Goal: Task Accomplishment & Management: Complete application form

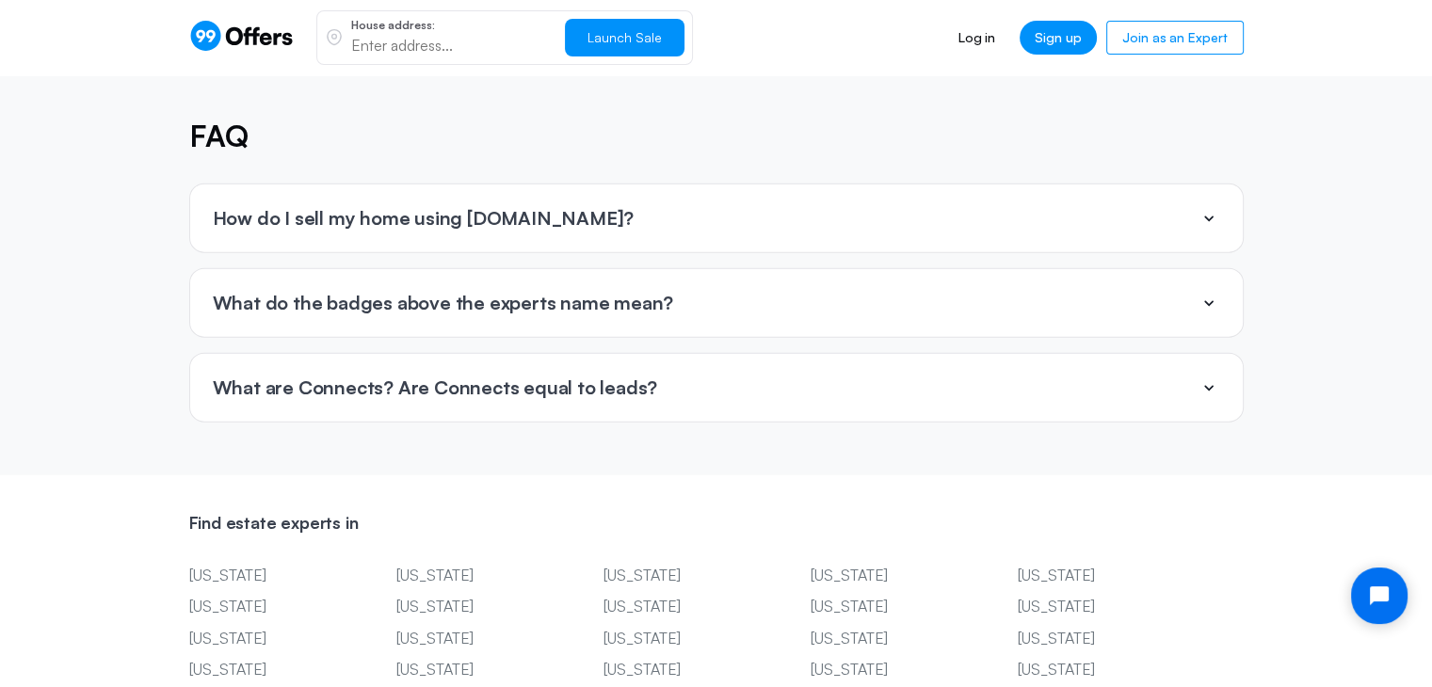
scroll to position [4356, 0]
click at [1204, 293] on icon at bounding box center [1208, 304] width 23 height 23
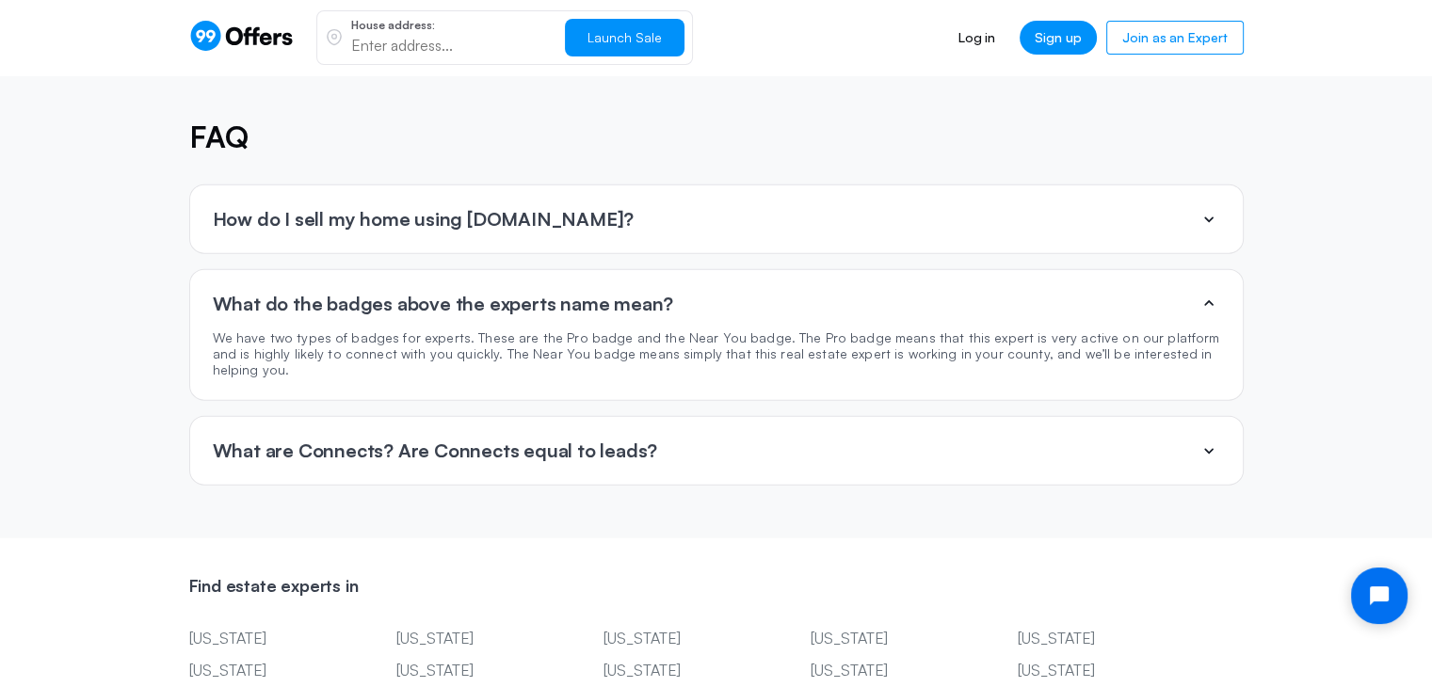
click at [1204, 293] on icon at bounding box center [1208, 304] width 23 height 23
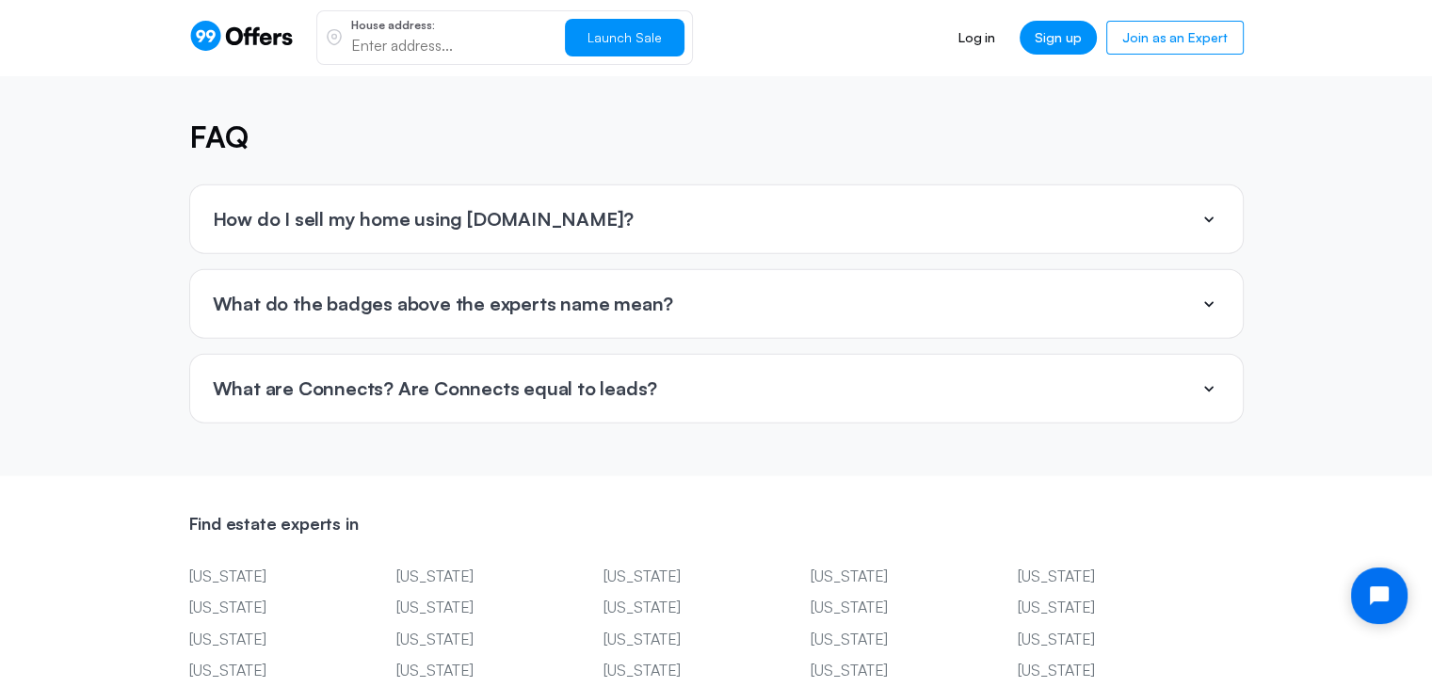
click at [663, 212] on div "How do I sell my home using 99offers.io?" at bounding box center [716, 219] width 1052 height 68
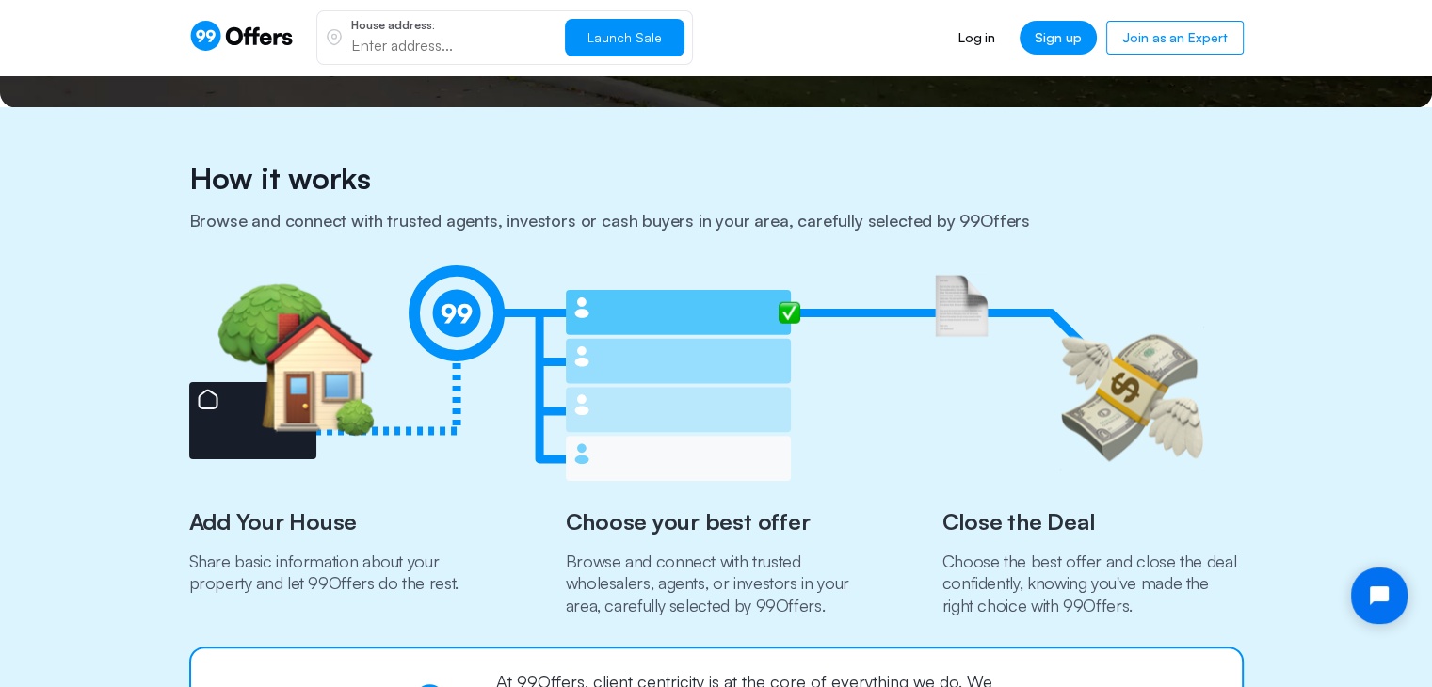
scroll to position [0, 0]
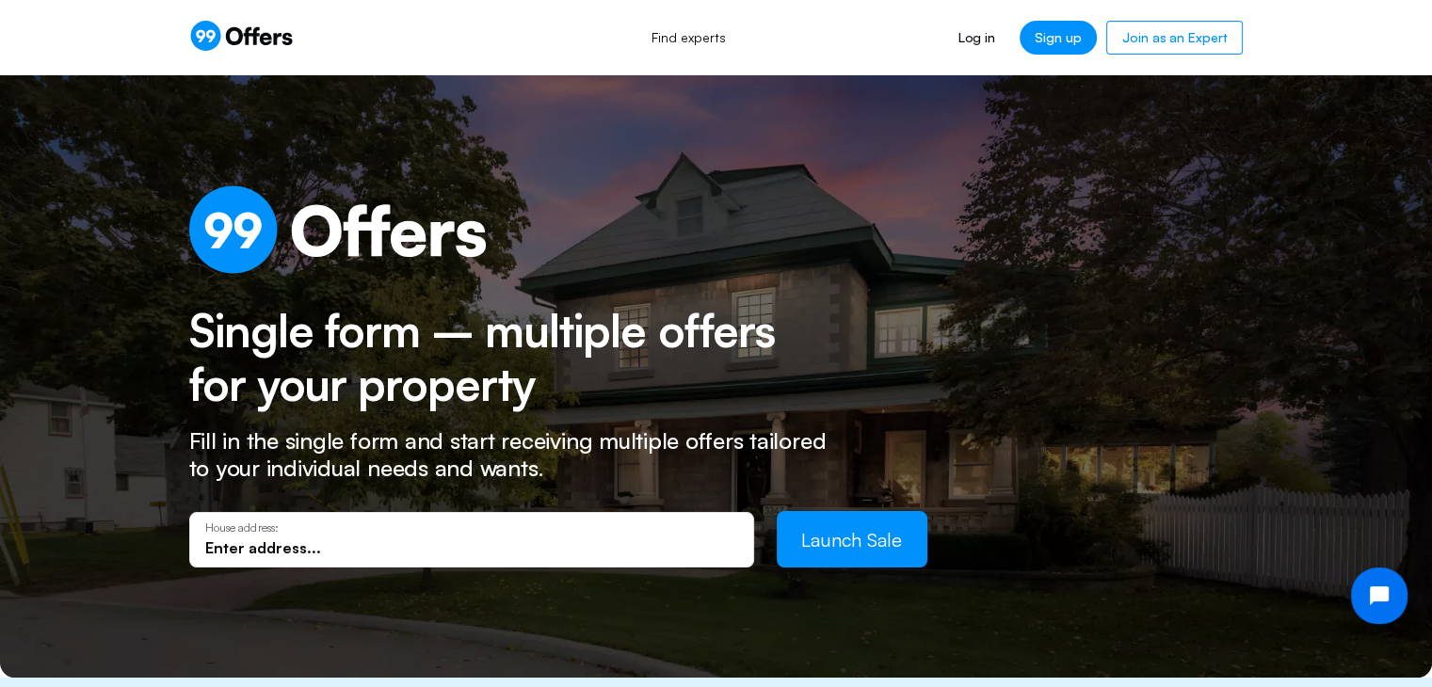
click at [312, 549] on input "text" at bounding box center [471, 548] width 533 height 21
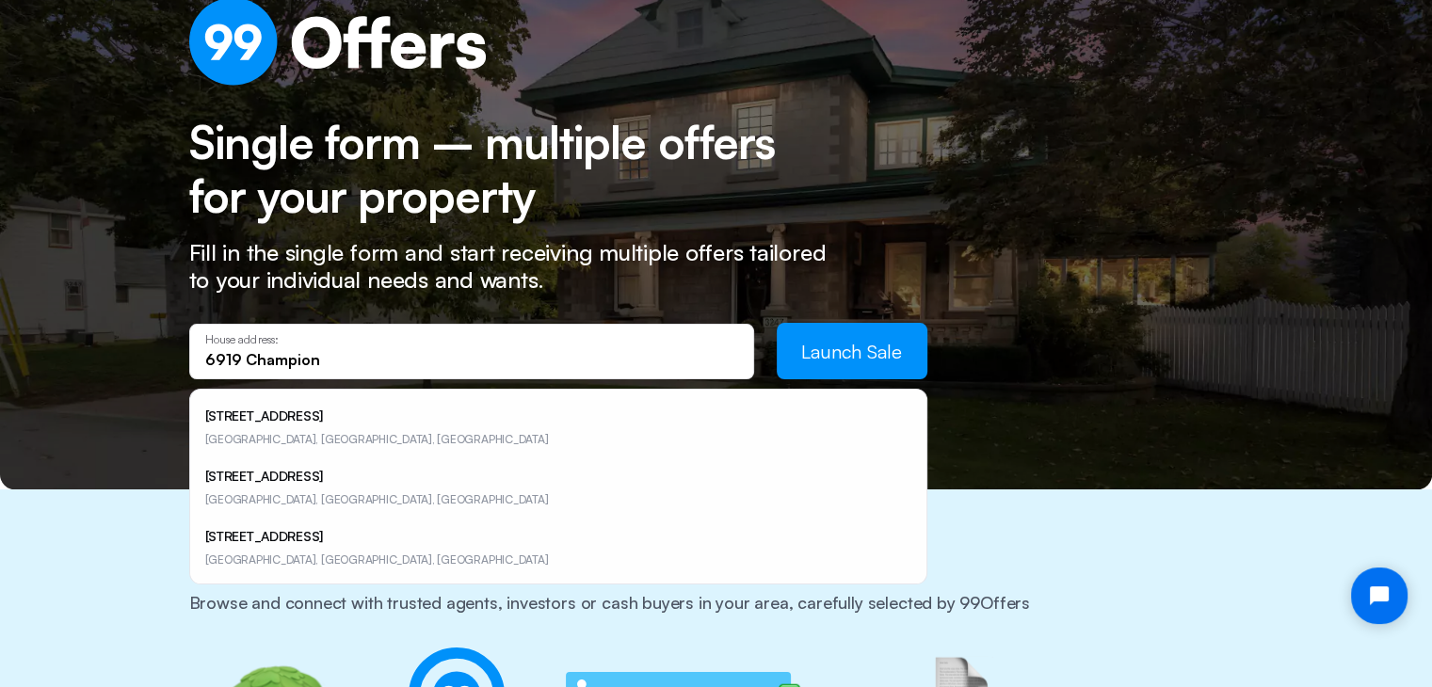
scroll to position [199, 0]
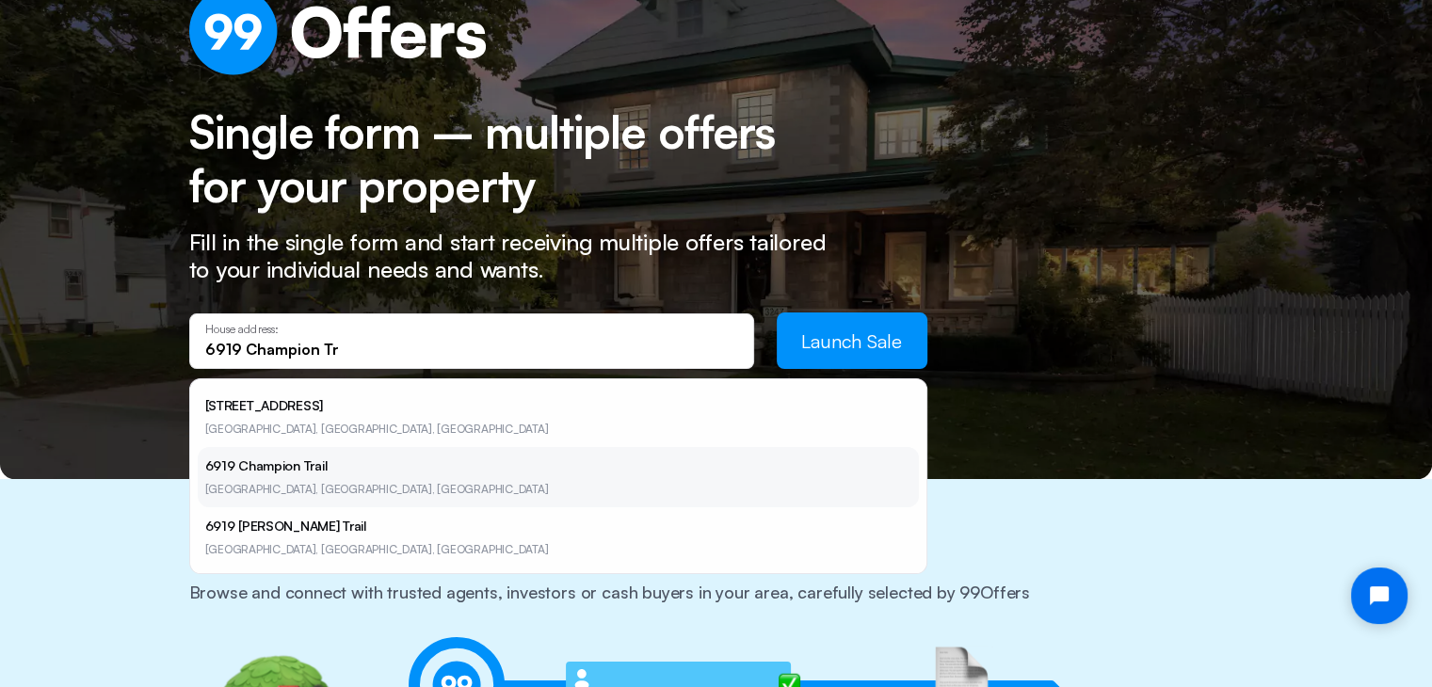
click at [241, 475] on li "6919 Champion Trail Katy, TX, USA" at bounding box center [558, 477] width 721 height 60
type input "6919 Champion Trail, Katy, TX 77493, USA"
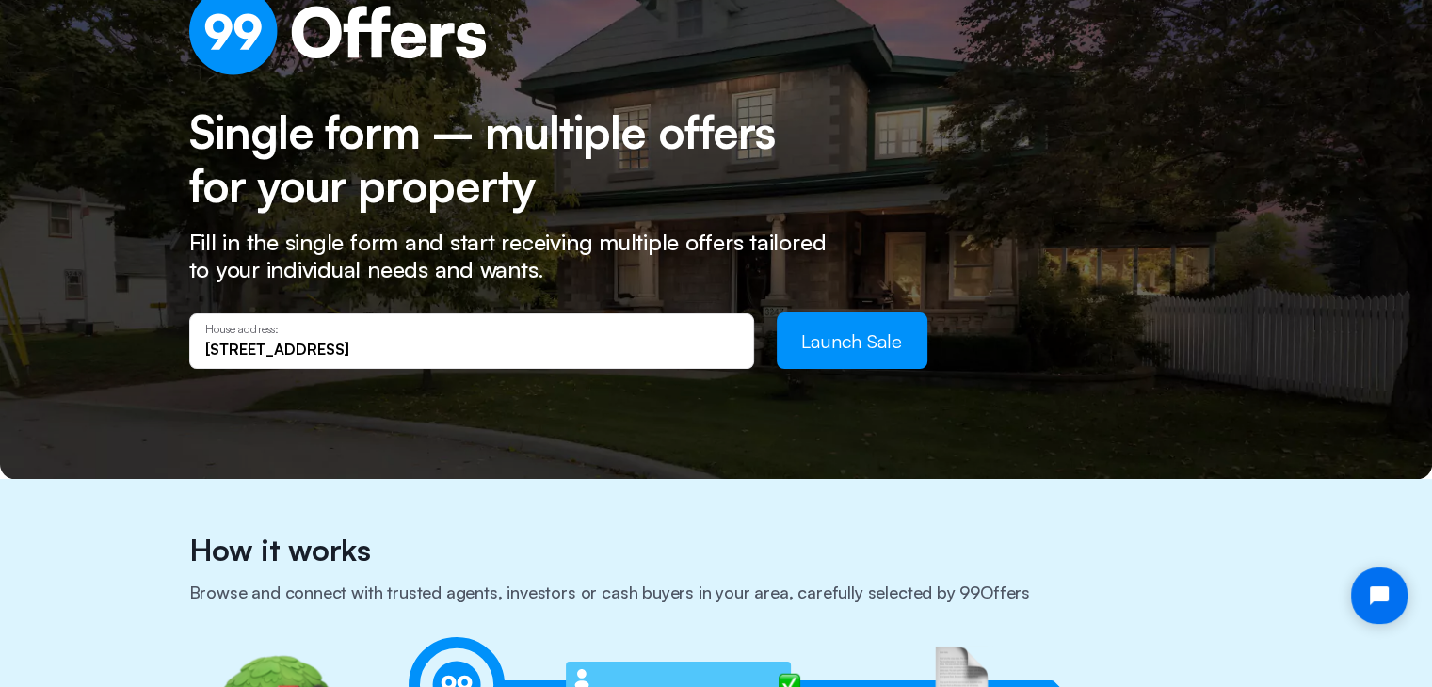
scroll to position [0, 0]
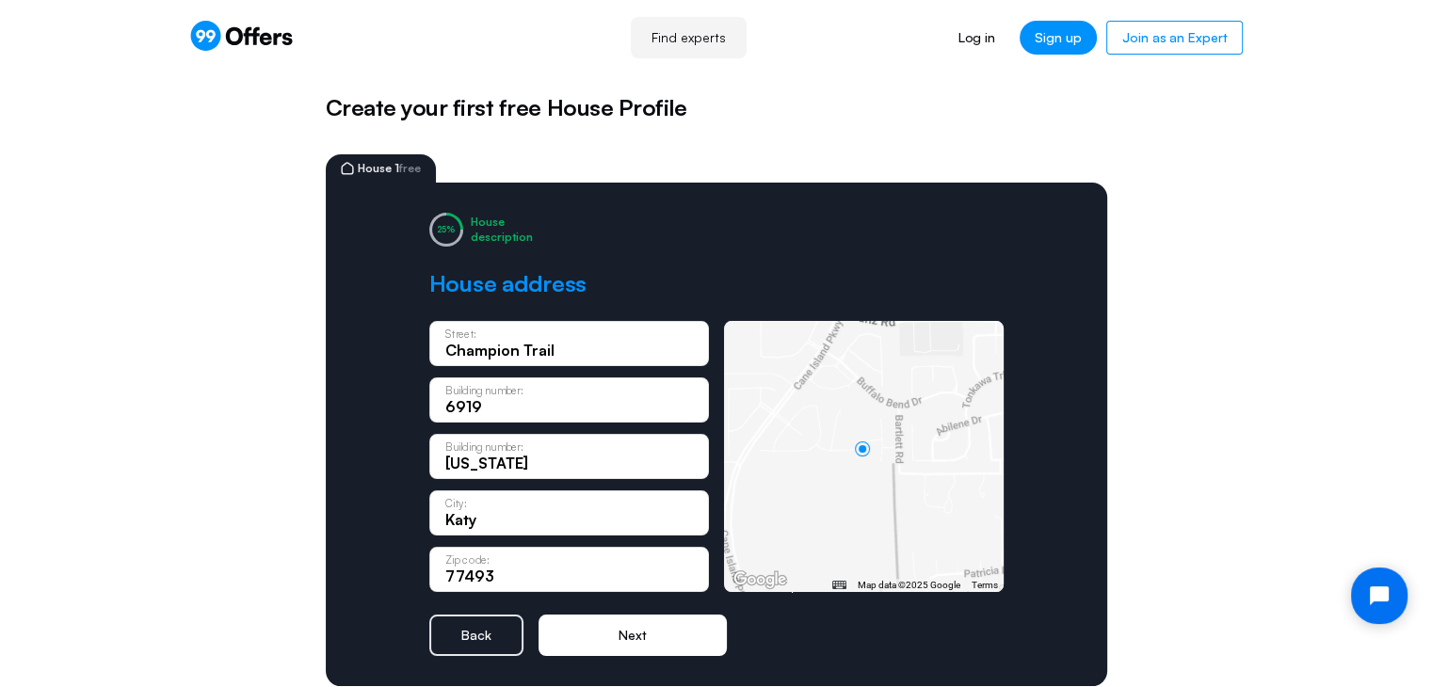
click at [625, 640] on button "Next" at bounding box center [632, 635] width 188 height 41
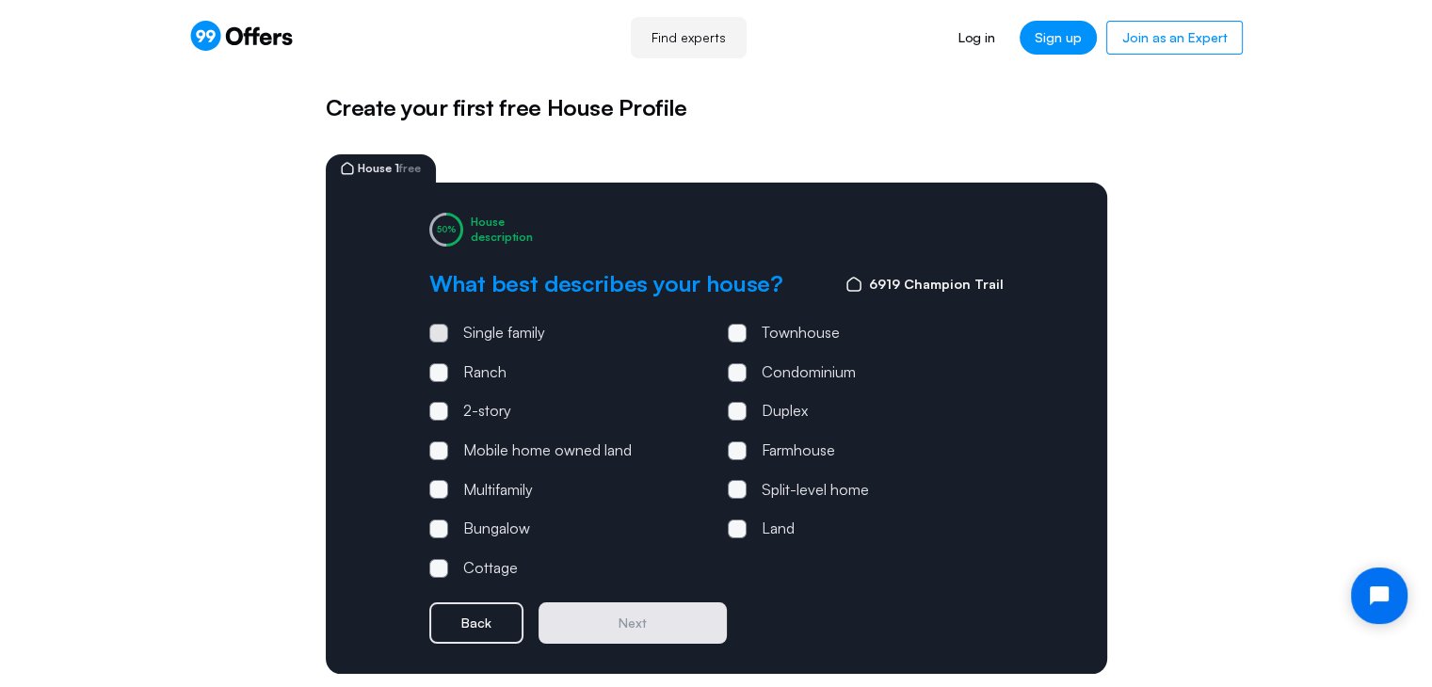
click at [440, 334] on span at bounding box center [439, 333] width 6 height 6
click at [0, 0] on input "Single family" at bounding box center [0, 0] width 0 height 0
click at [436, 409] on span at bounding box center [439, 412] width 6 height 6
click at [0, 0] on input "2-story" at bounding box center [0, 0] width 0 height 0
click at [643, 620] on button "Next" at bounding box center [632, 622] width 188 height 41
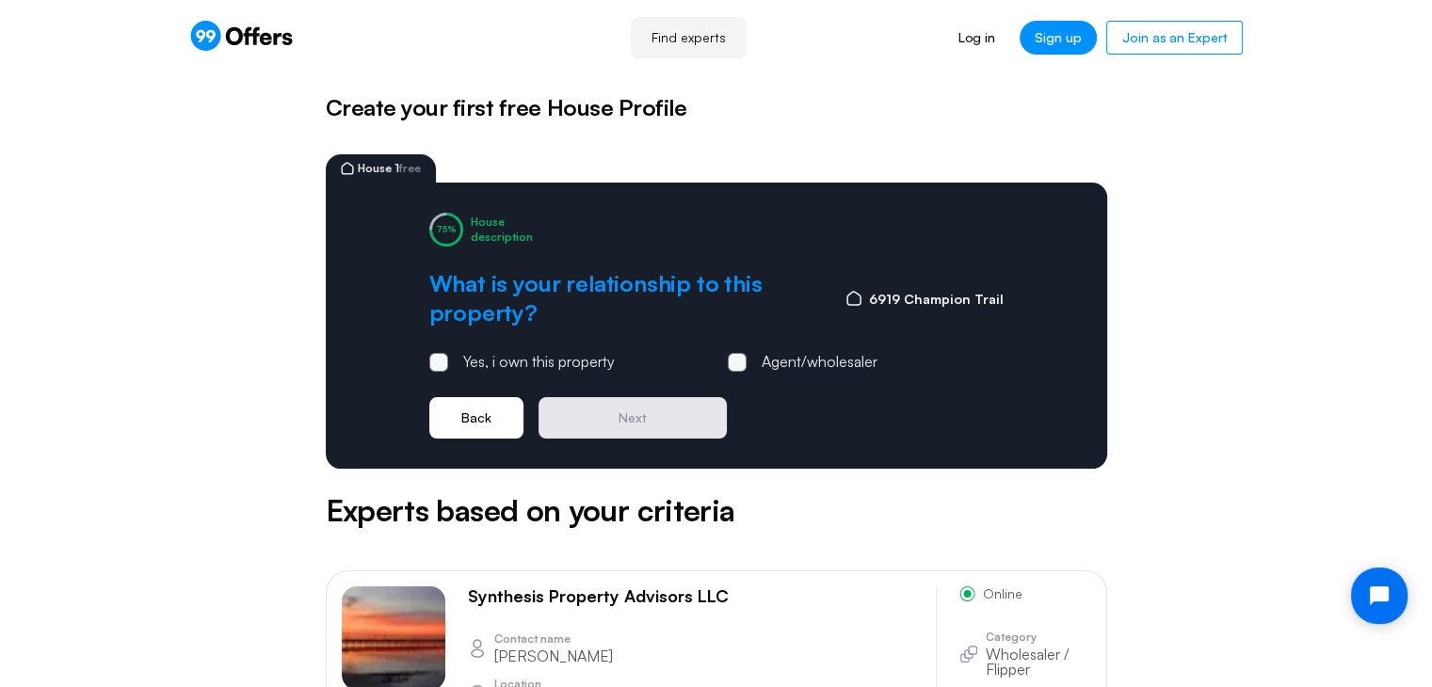
click at [474, 412] on button "Back" at bounding box center [476, 417] width 94 height 41
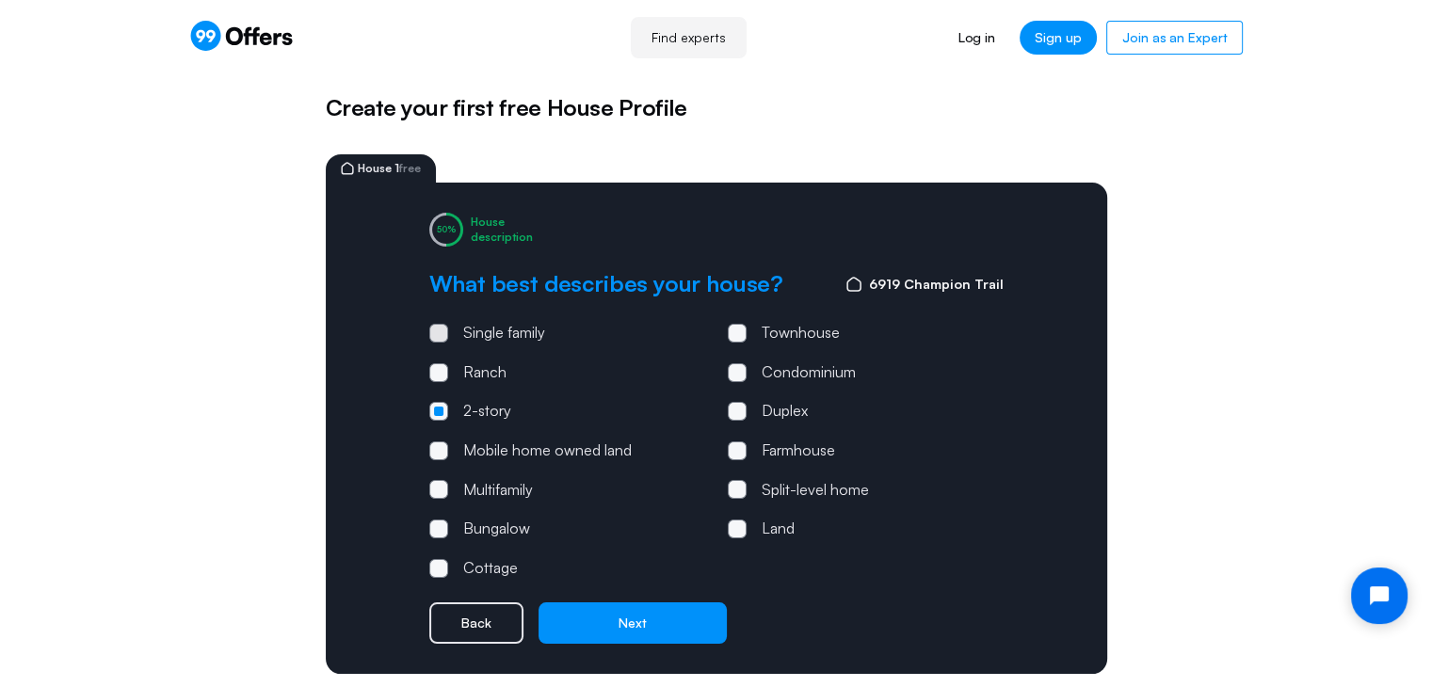
click at [433, 324] on span at bounding box center [438, 333] width 19 height 19
click at [0, 0] on input "Single family" at bounding box center [0, 0] width 0 height 0
click at [436, 404] on span at bounding box center [438, 411] width 19 height 19
click at [0, 0] on input "2-story" at bounding box center [0, 0] width 0 height 0
click at [438, 329] on span at bounding box center [438, 333] width 19 height 19
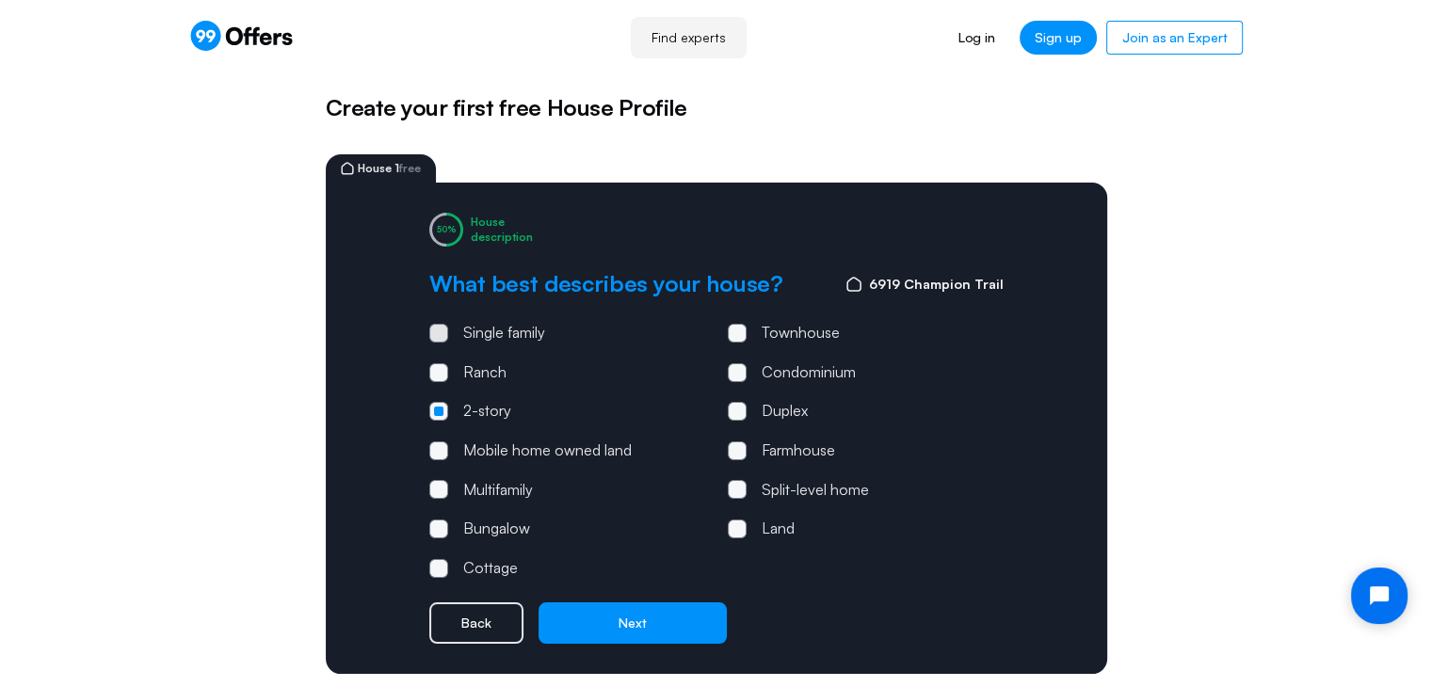
click at [0, 0] on input "Single family" at bounding box center [0, 0] width 0 height 0
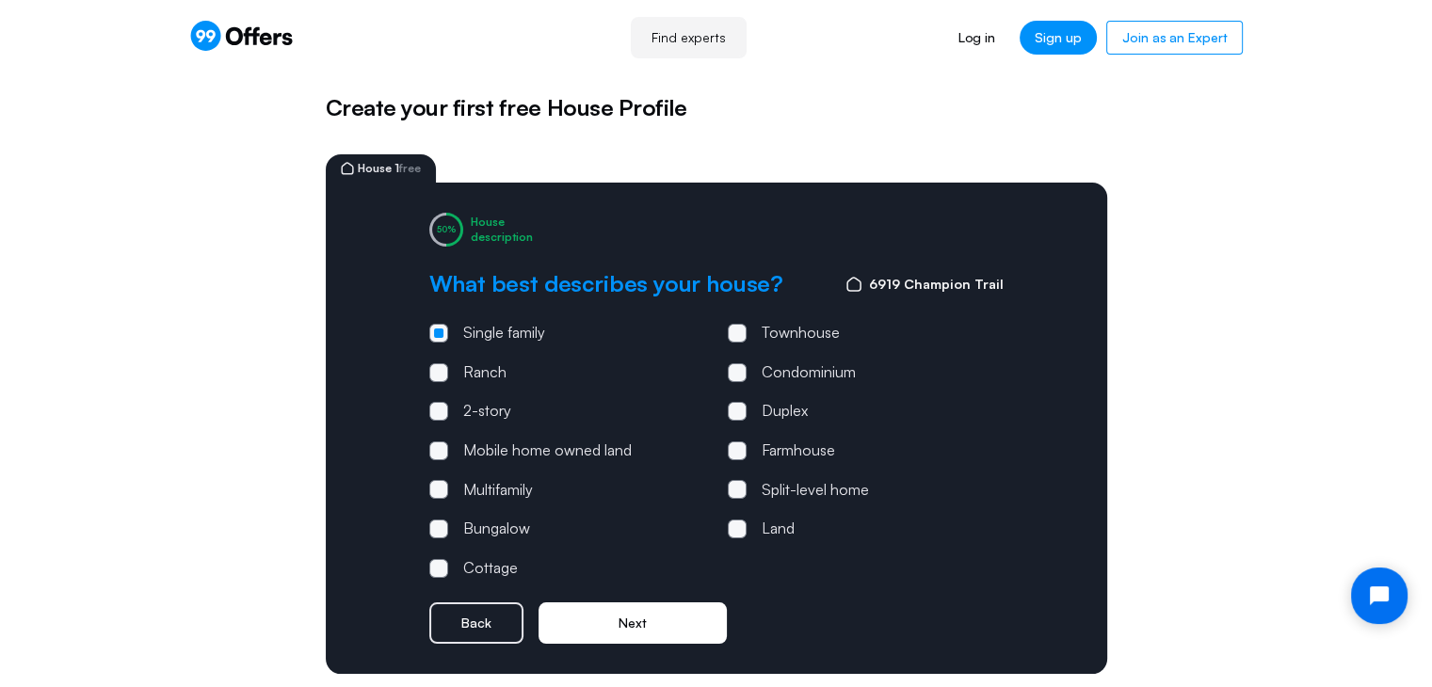
click at [629, 620] on button "Next" at bounding box center [632, 622] width 188 height 41
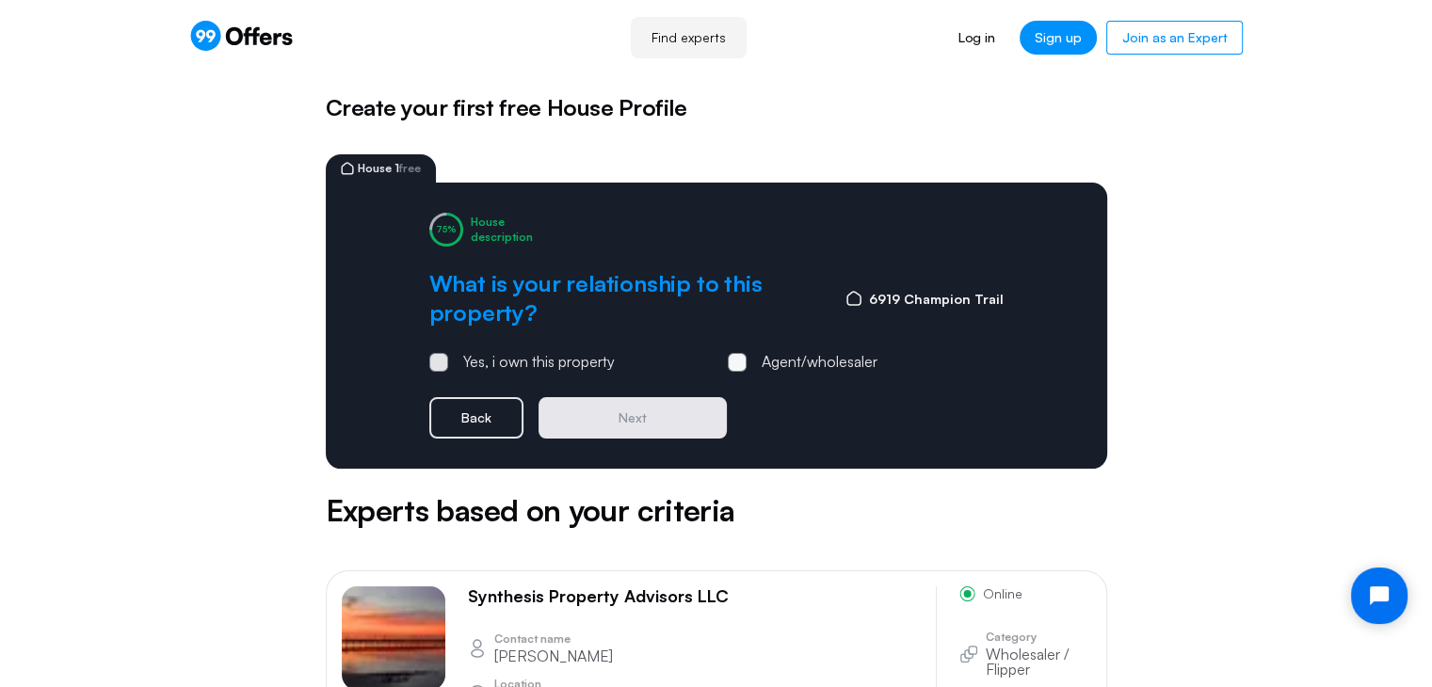
click at [435, 369] on span at bounding box center [438, 362] width 19 height 19
click at [0, 0] on input "Yes, i own this property" at bounding box center [0, 0] width 0 height 0
click at [648, 407] on button "Next" at bounding box center [632, 417] width 188 height 41
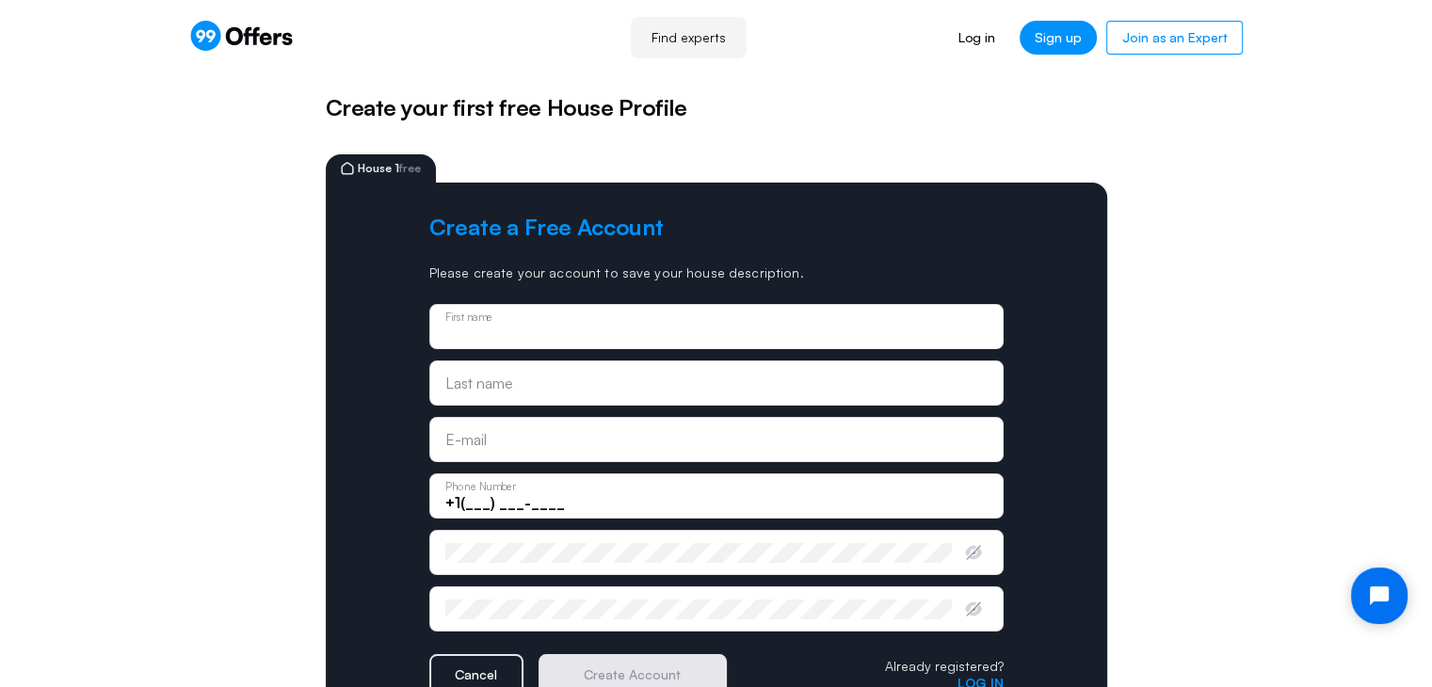
click at [590, 332] on input "text" at bounding box center [716, 333] width 542 height 21
type input "John"
click at [554, 382] on input "text" at bounding box center [716, 389] width 542 height 21
type input "Light"
type input "john_d_light@hotmail.com"
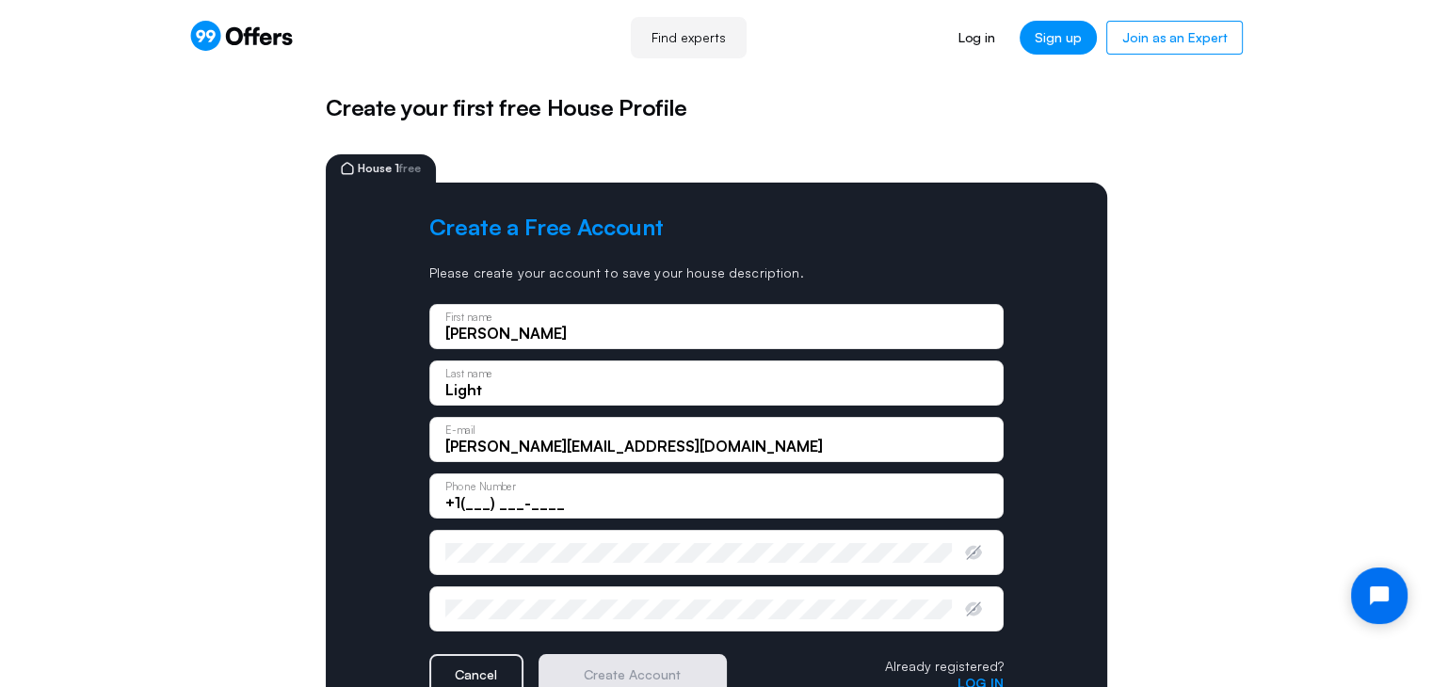
click at [474, 503] on input "+1(___) ___-____" at bounding box center [716, 502] width 542 height 21
type input "+1(832) 443-8802"
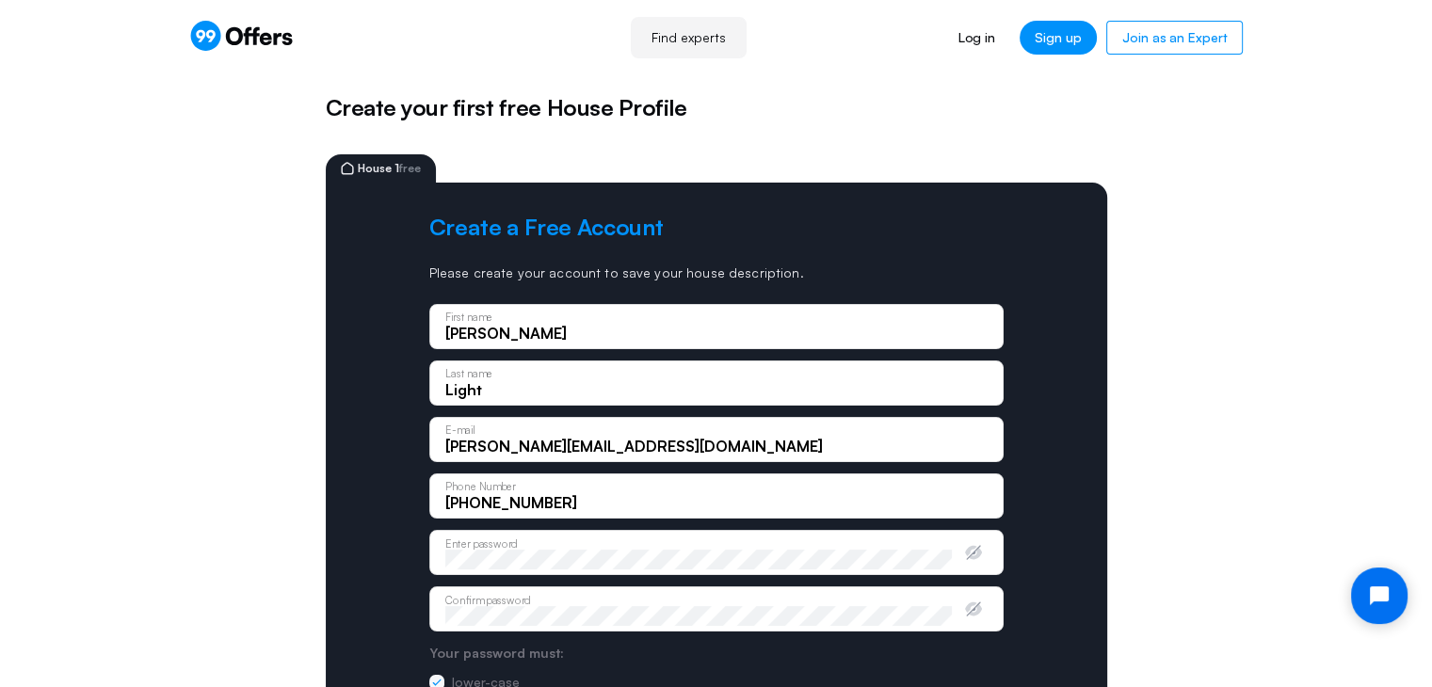
scroll to position [233, 0]
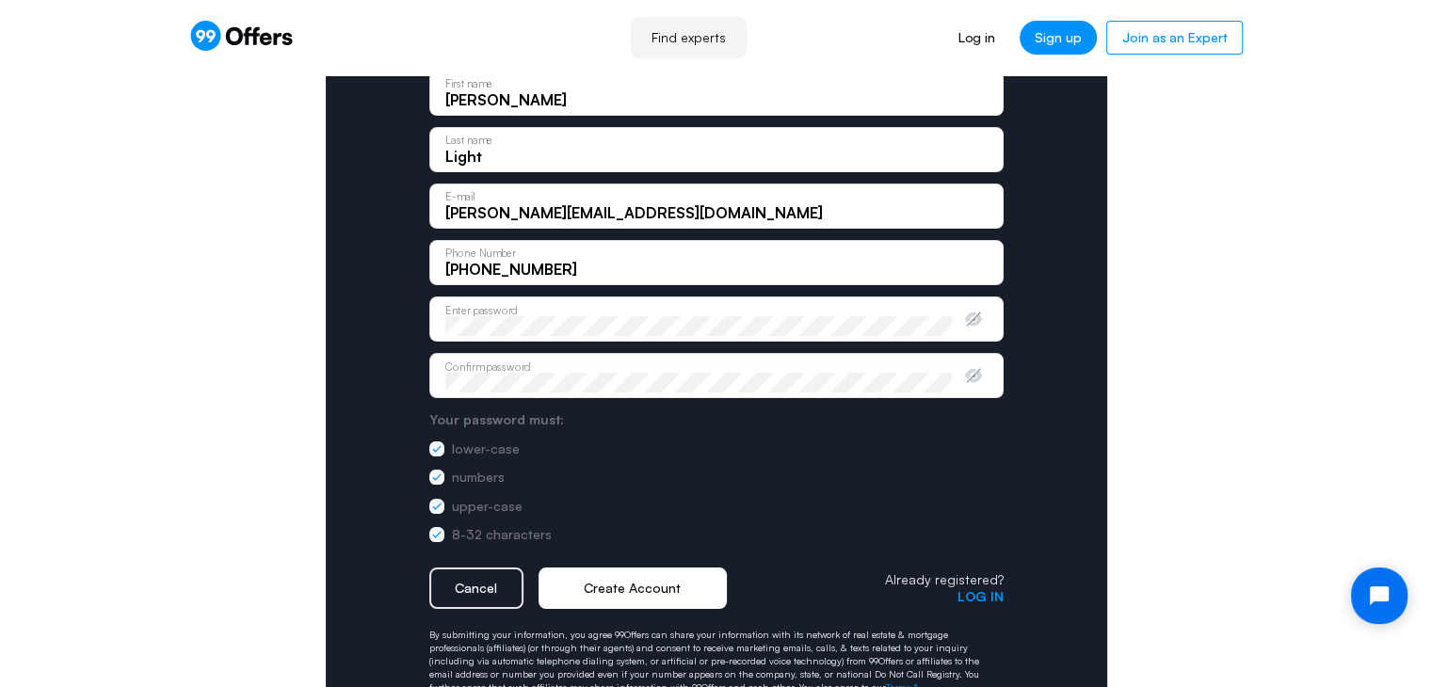
click at [602, 574] on button "Create Account" at bounding box center [632, 588] width 188 height 41
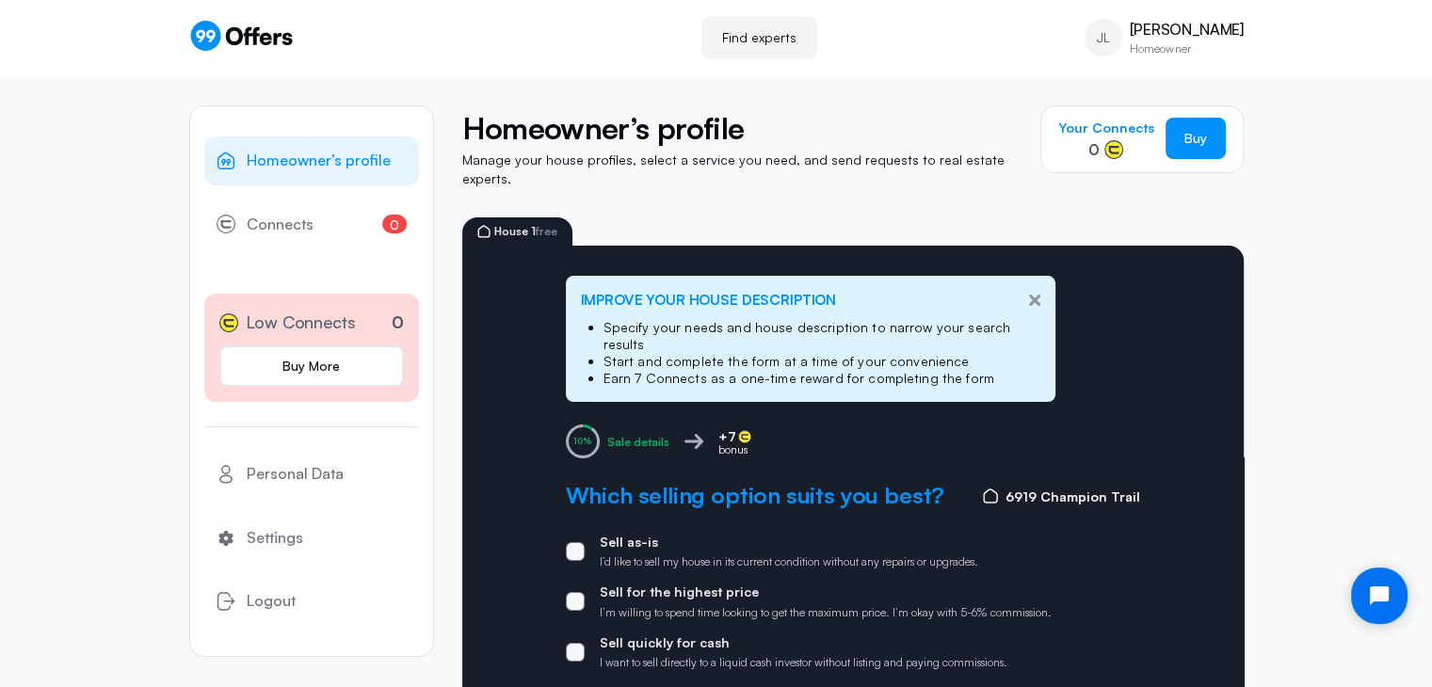
scroll to position [83, 0]
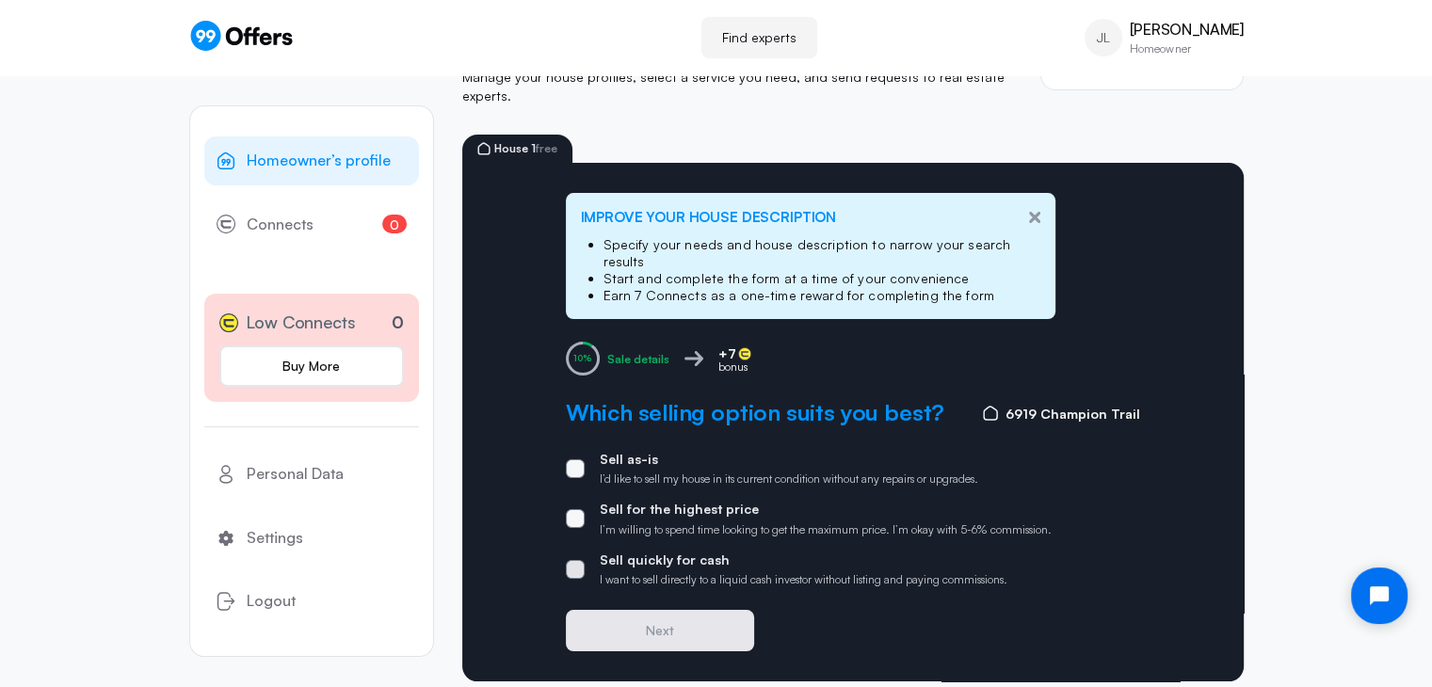
click at [577, 560] on span at bounding box center [575, 569] width 19 height 19
click at [0, 0] on input "Sell quickly for cash I want to sell directly to a liquid cash investor without…" at bounding box center [0, 0] width 0 height 0
click at [641, 610] on button "Next" at bounding box center [660, 630] width 188 height 41
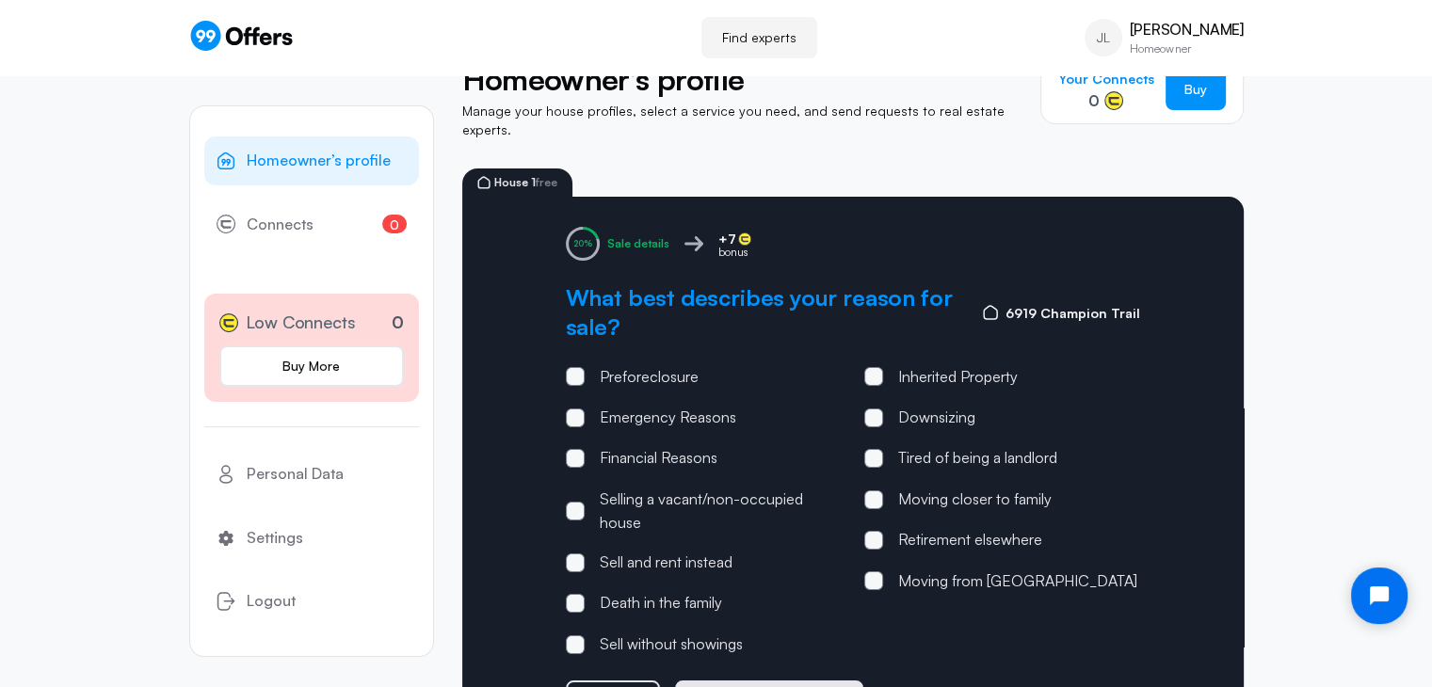
scroll to position [147, 0]
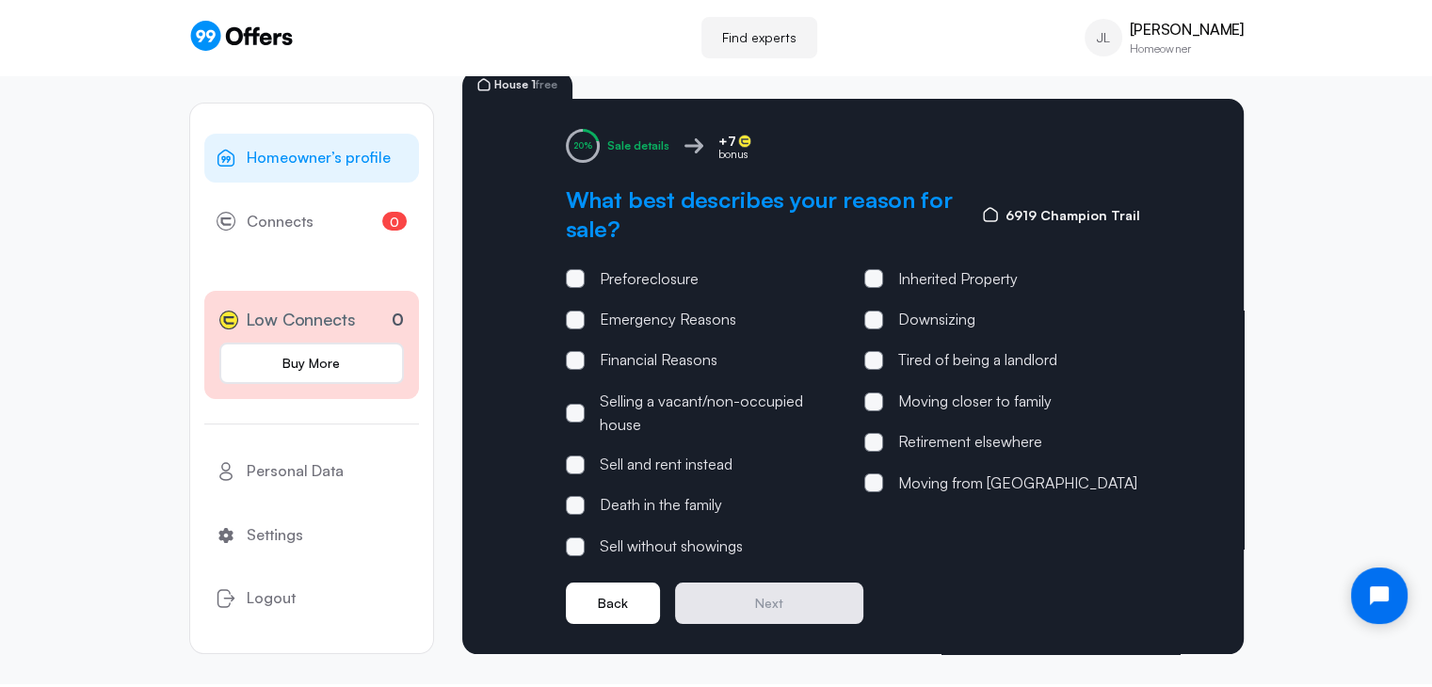
click at [599, 586] on button "Back" at bounding box center [613, 603] width 94 height 41
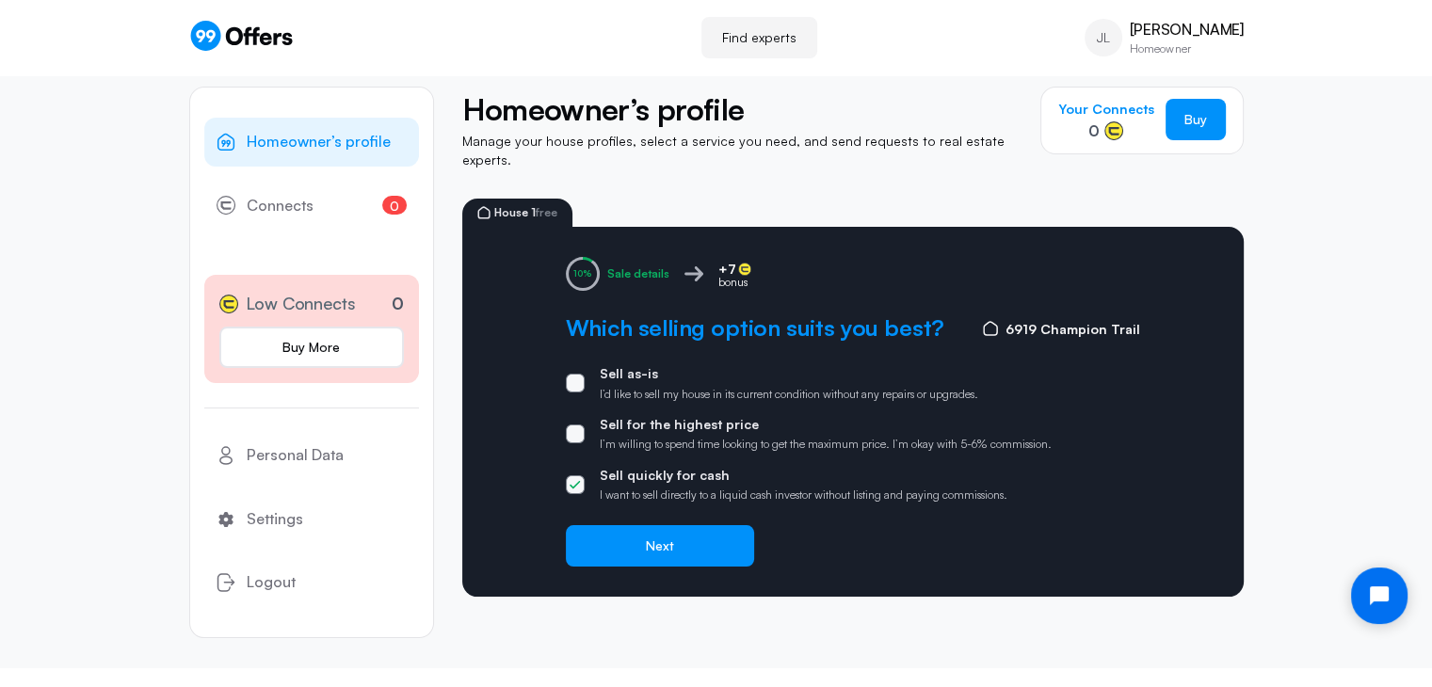
scroll to position [0, 0]
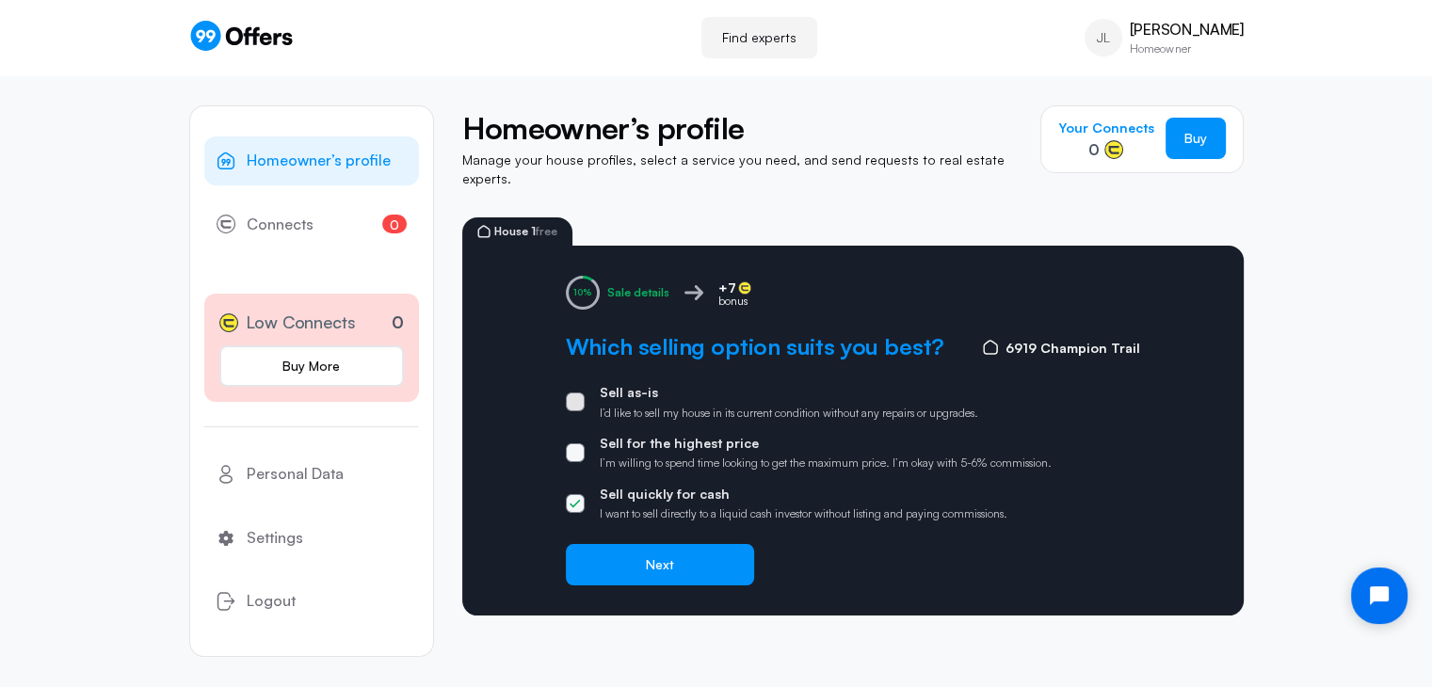
click at [570, 384] on label "Sell as-is I’d like to sell my house in its current condition without any repai…" at bounding box center [772, 402] width 412 height 36
click at [0, 0] on input "Sell as-is I’d like to sell my house in its current condition without any repai…" at bounding box center [0, 0] width 0 height 0
click at [569, 443] on span at bounding box center [575, 452] width 19 height 19
click at [0, 0] on input "Sell for the highest price I’m willing to spend time looking to get the maximum…" at bounding box center [0, 0] width 0 height 0
click at [570, 448] on icon at bounding box center [575, 452] width 11 height 9
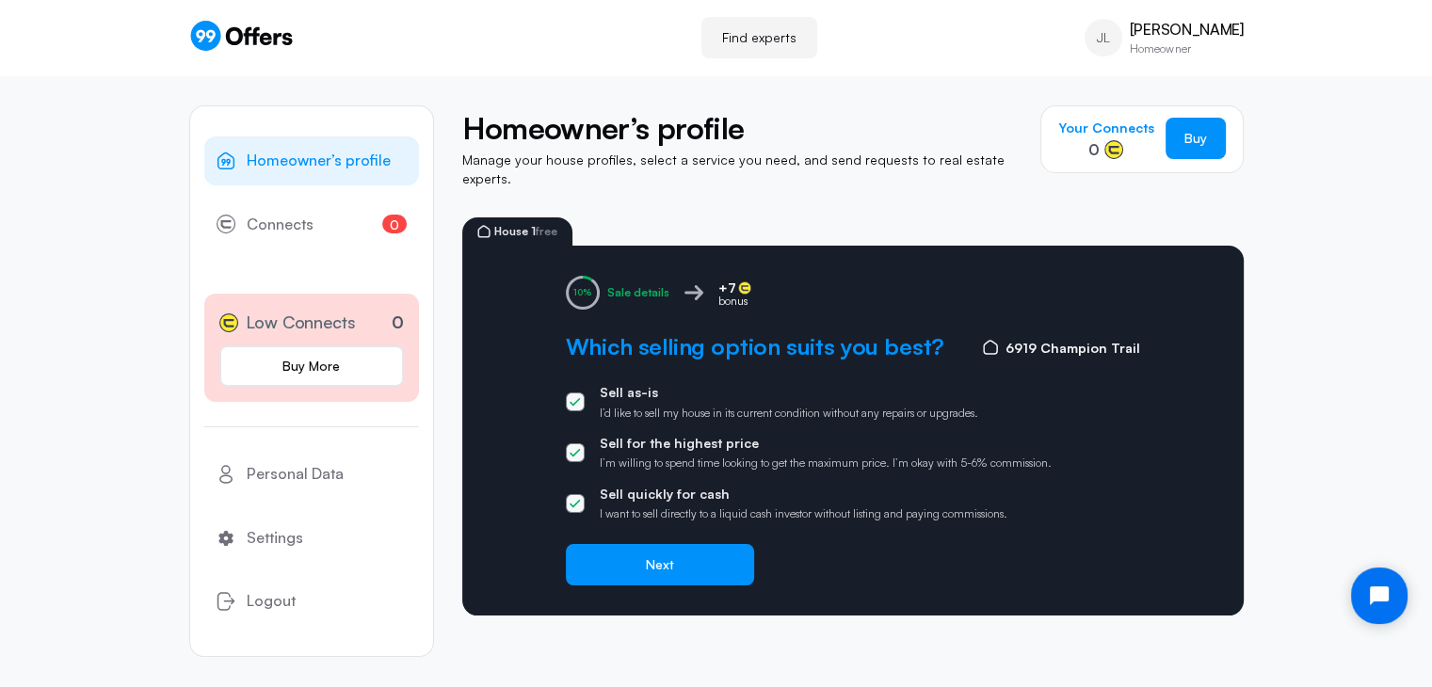
click at [0, 0] on input "Sell for the highest price I’m willing to spend time looking to get the maximum…" at bounding box center [0, 0] width 0 height 0
click at [569, 443] on span at bounding box center [575, 452] width 19 height 19
click at [0, 0] on input "Sell for the highest price I’m willing to spend time looking to get the maximum…" at bounding box center [0, 0] width 0 height 0
click at [662, 544] on button "Next" at bounding box center [660, 564] width 188 height 41
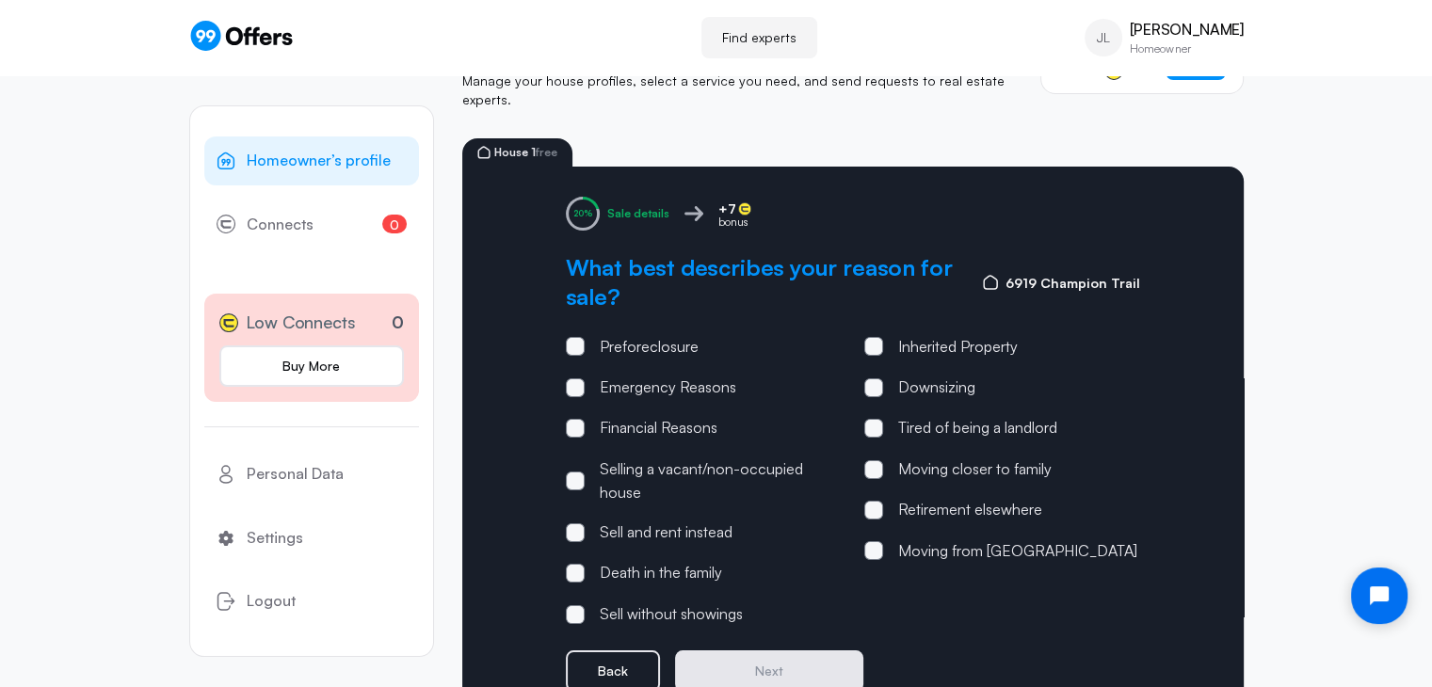
scroll to position [136, 0]
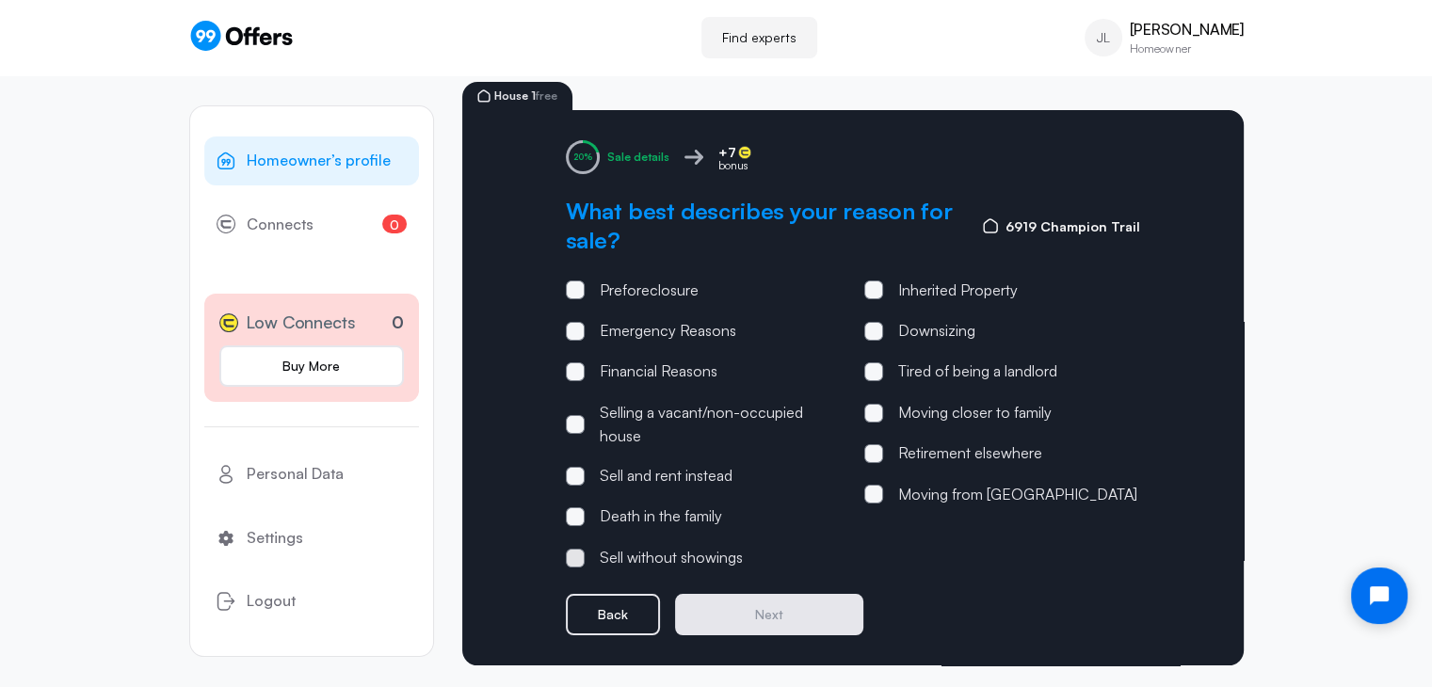
click at [698, 546] on div "Sell without showings" at bounding box center [671, 558] width 143 height 24
click at [0, 0] on input "Sell without showings" at bounding box center [0, 0] width 0 height 0
click at [810, 597] on button "Next" at bounding box center [769, 614] width 188 height 41
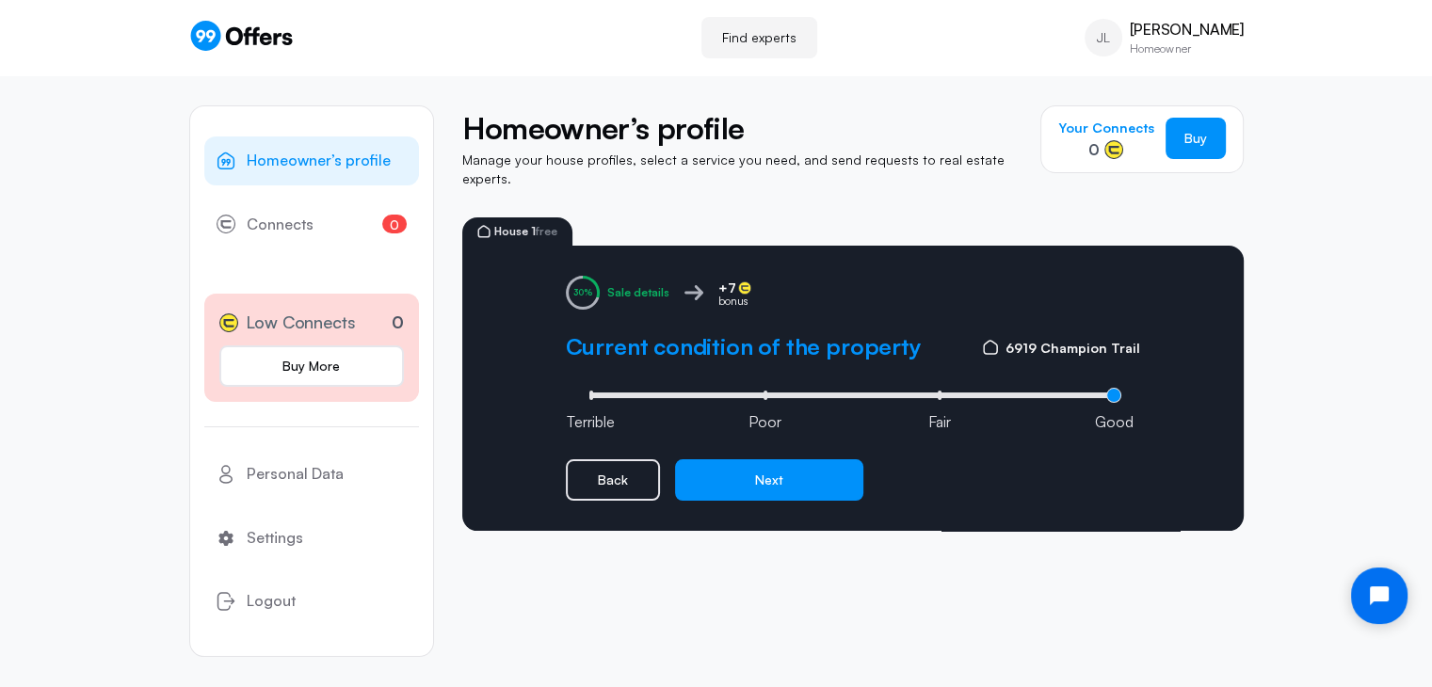
type input "3"
click at [1116, 393] on input "range" at bounding box center [853, 396] width 537 height 6
click at [811, 464] on button "Next" at bounding box center [769, 479] width 188 height 41
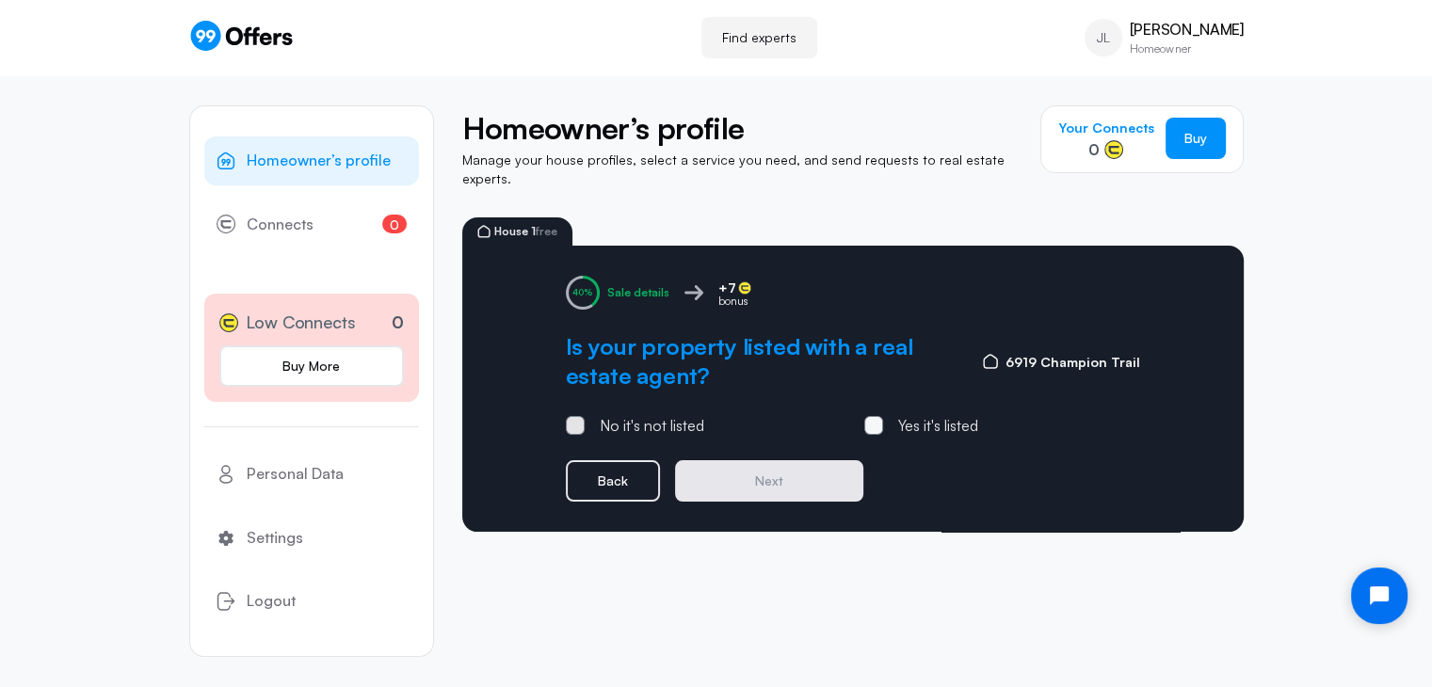
click at [601, 414] on div "No it's not listed" at bounding box center [652, 426] width 104 height 24
click at [0, 0] on input "No it's not listed" at bounding box center [0, 0] width 0 height 0
click at [779, 463] on button "Next" at bounding box center [769, 480] width 188 height 41
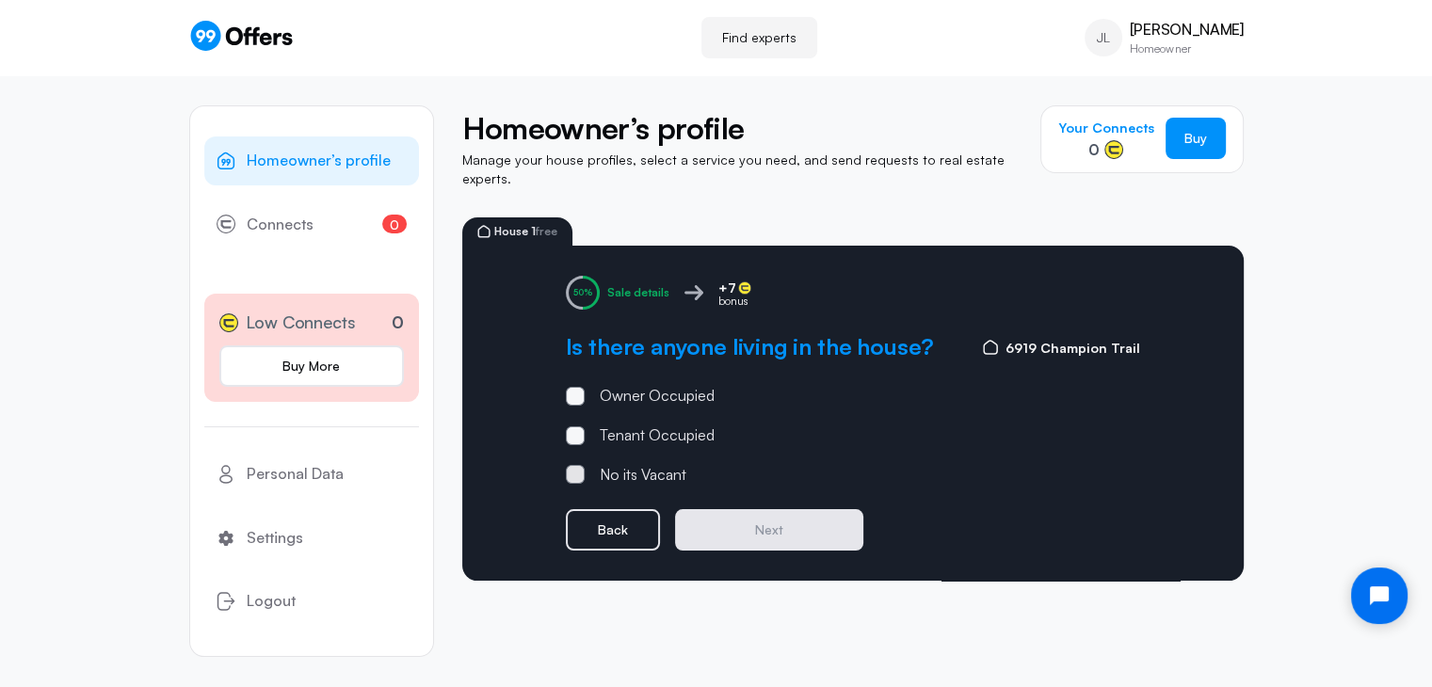
click at [572, 472] on span at bounding box center [575, 475] width 6 height 6
click at [0, 0] on input "No its Vacant" at bounding box center [0, 0] width 0 height 0
click at [768, 521] on button "Next" at bounding box center [769, 529] width 188 height 41
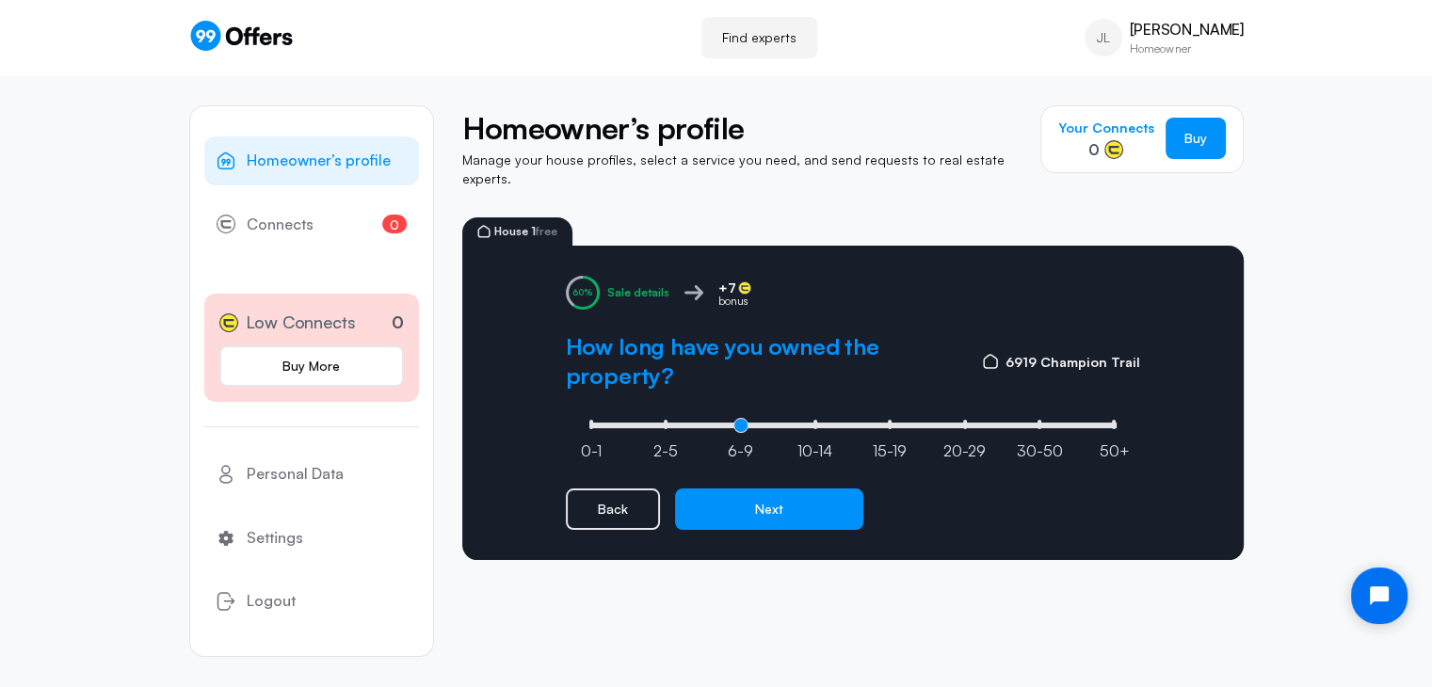
type input "2"
click at [738, 423] on input "range" at bounding box center [853, 426] width 537 height 6
click at [766, 489] on button "Next" at bounding box center [769, 509] width 188 height 41
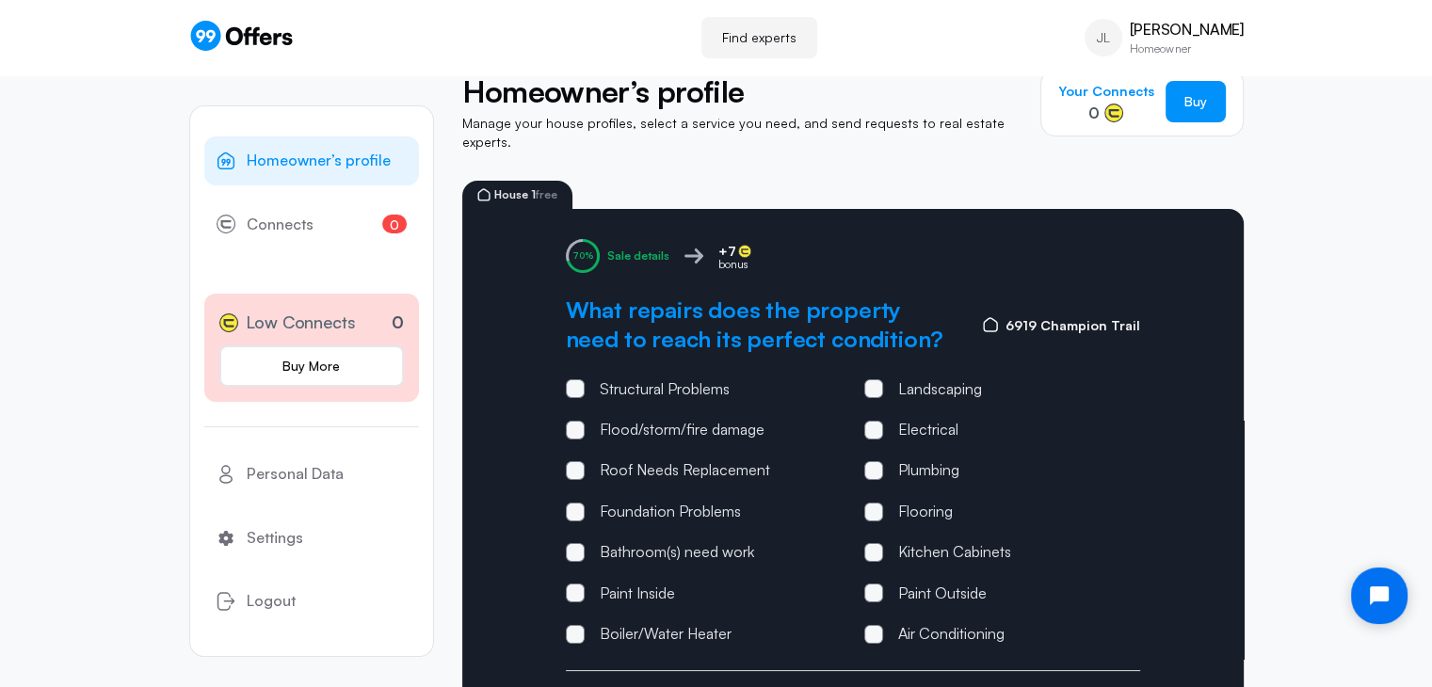
scroll to position [40, 0]
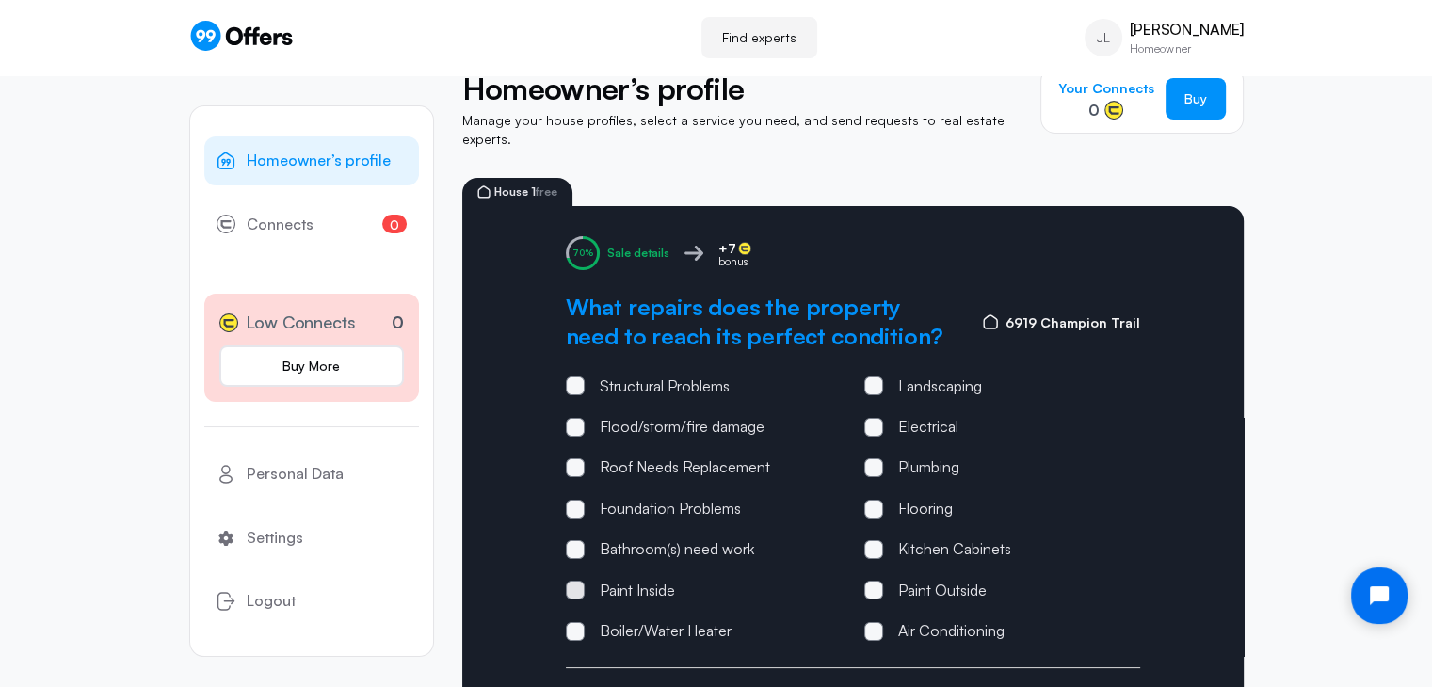
click at [576, 581] on span at bounding box center [575, 590] width 19 height 19
click at [0, 0] on input "Paint Inside" at bounding box center [0, 0] width 0 height 0
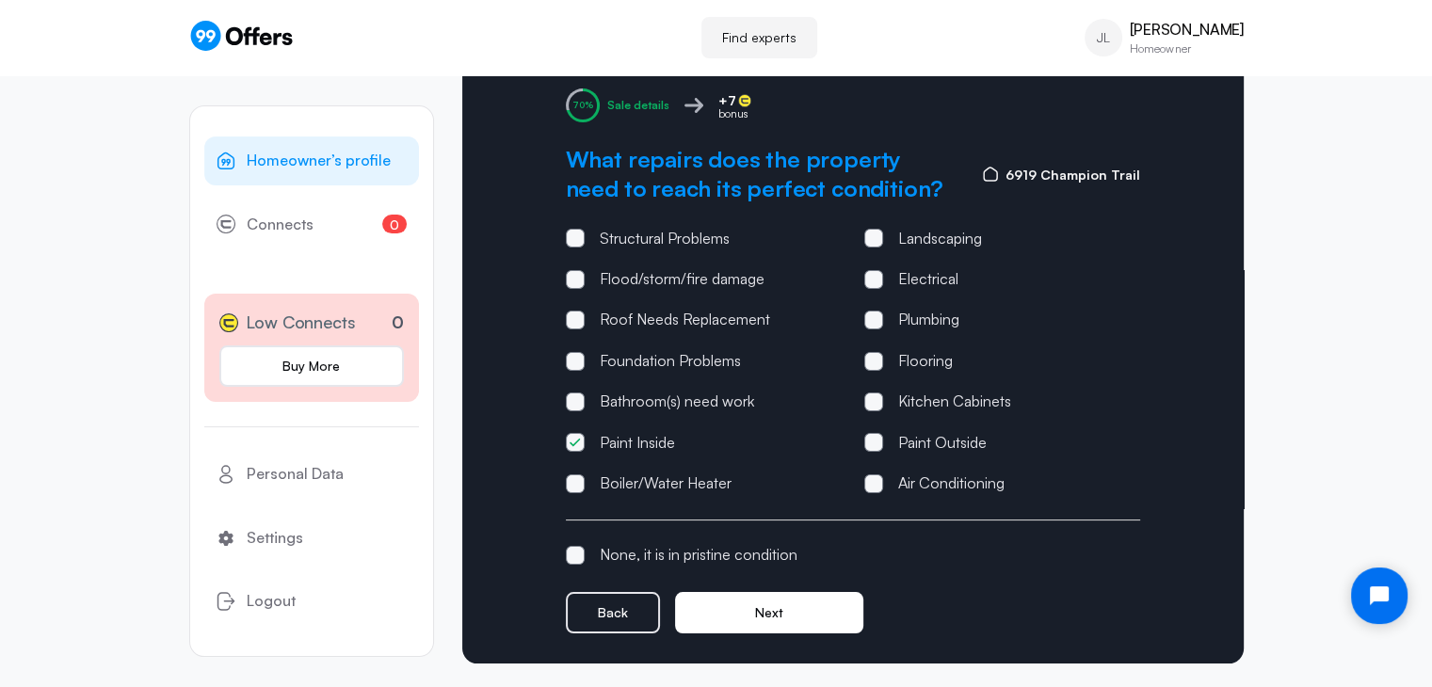
click at [768, 594] on button "Next" at bounding box center [769, 612] width 188 height 41
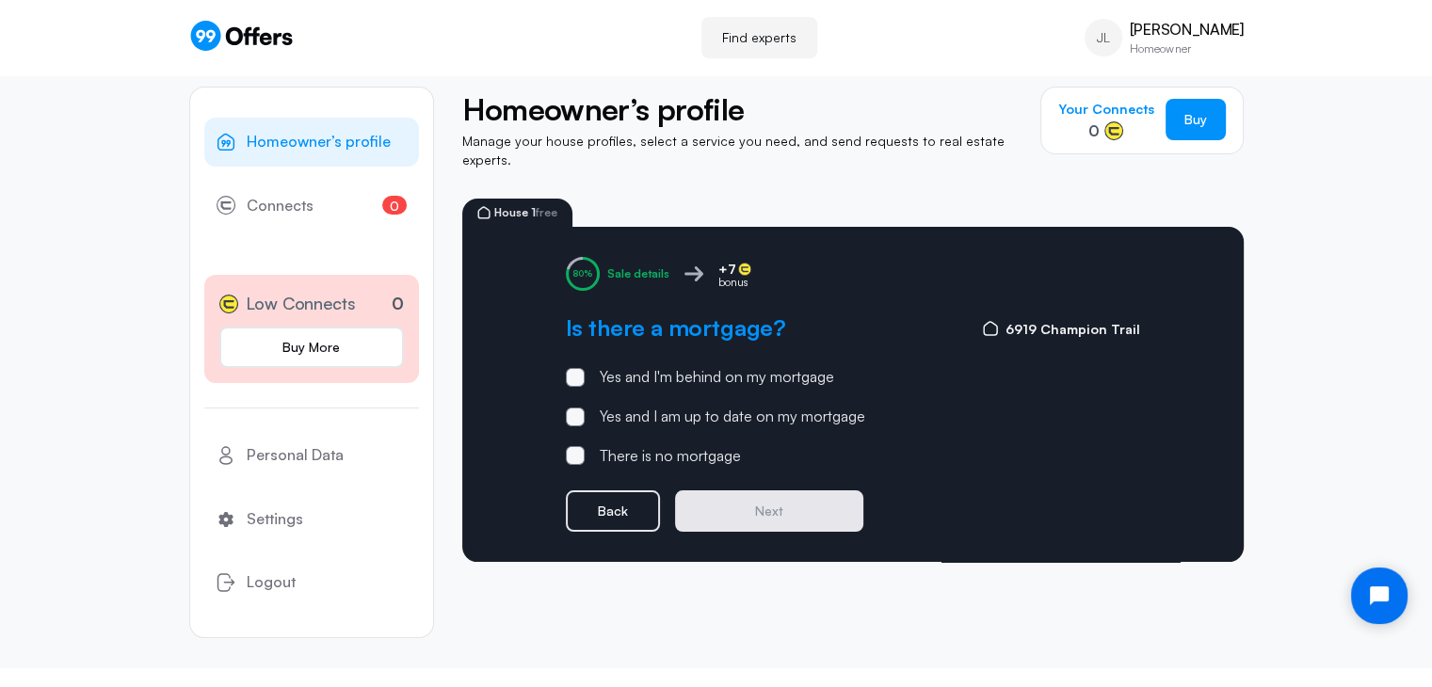
scroll to position [0, 0]
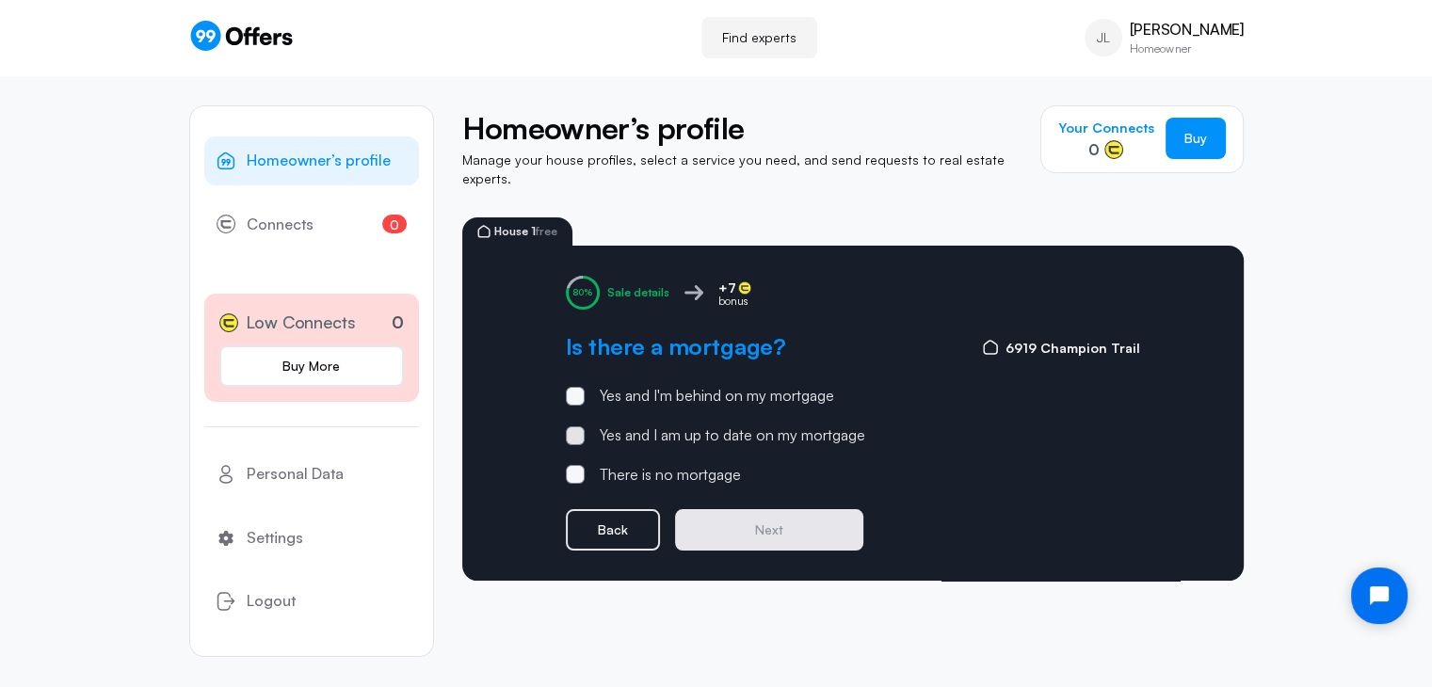
click at [644, 424] on div "Yes and I am up to date on my mortgage" at bounding box center [732, 436] width 265 height 24
click at [0, 0] on input "Yes and I am up to date on my mortgage" at bounding box center [0, 0] width 0 height 0
click at [793, 517] on button "Next" at bounding box center [769, 529] width 188 height 41
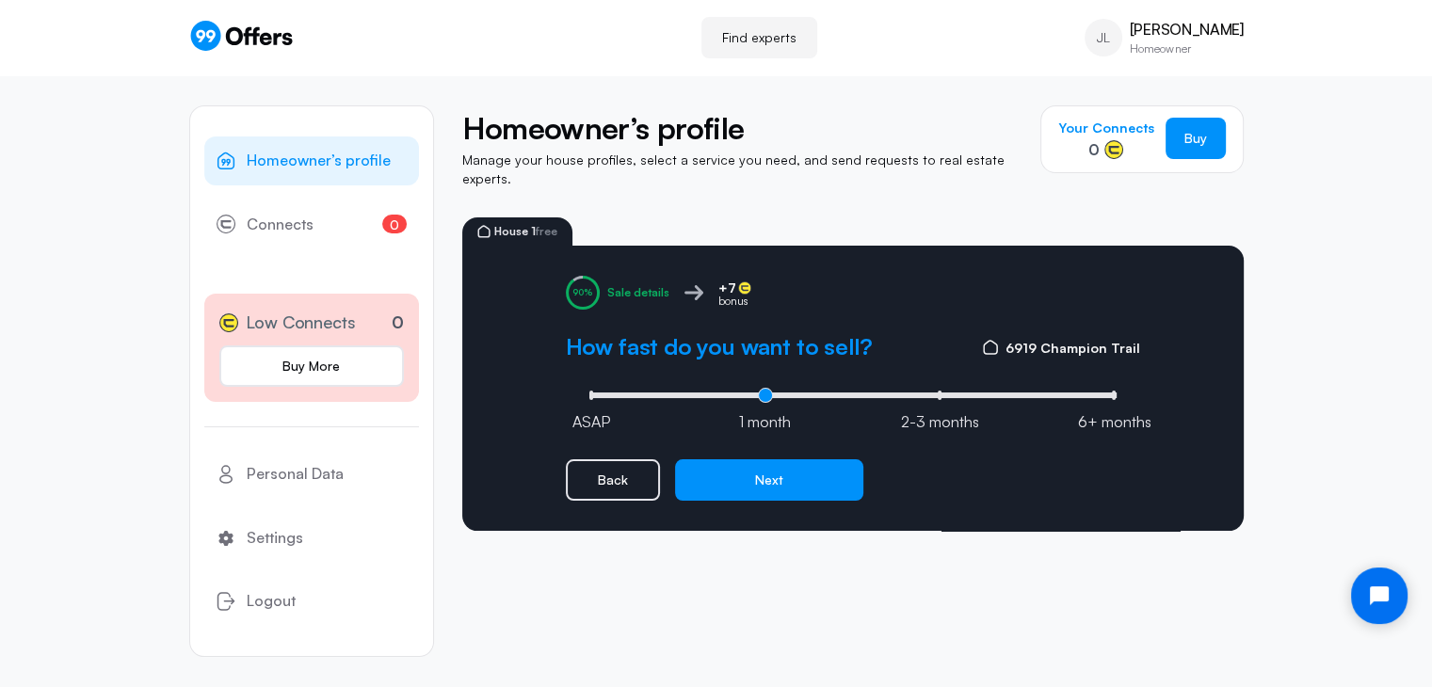
click at [762, 393] on input "range" at bounding box center [853, 396] width 537 height 6
type input "0"
click at [678, 393] on input "range" at bounding box center [853, 396] width 537 height 6
click at [768, 470] on button "Next" at bounding box center [769, 479] width 188 height 41
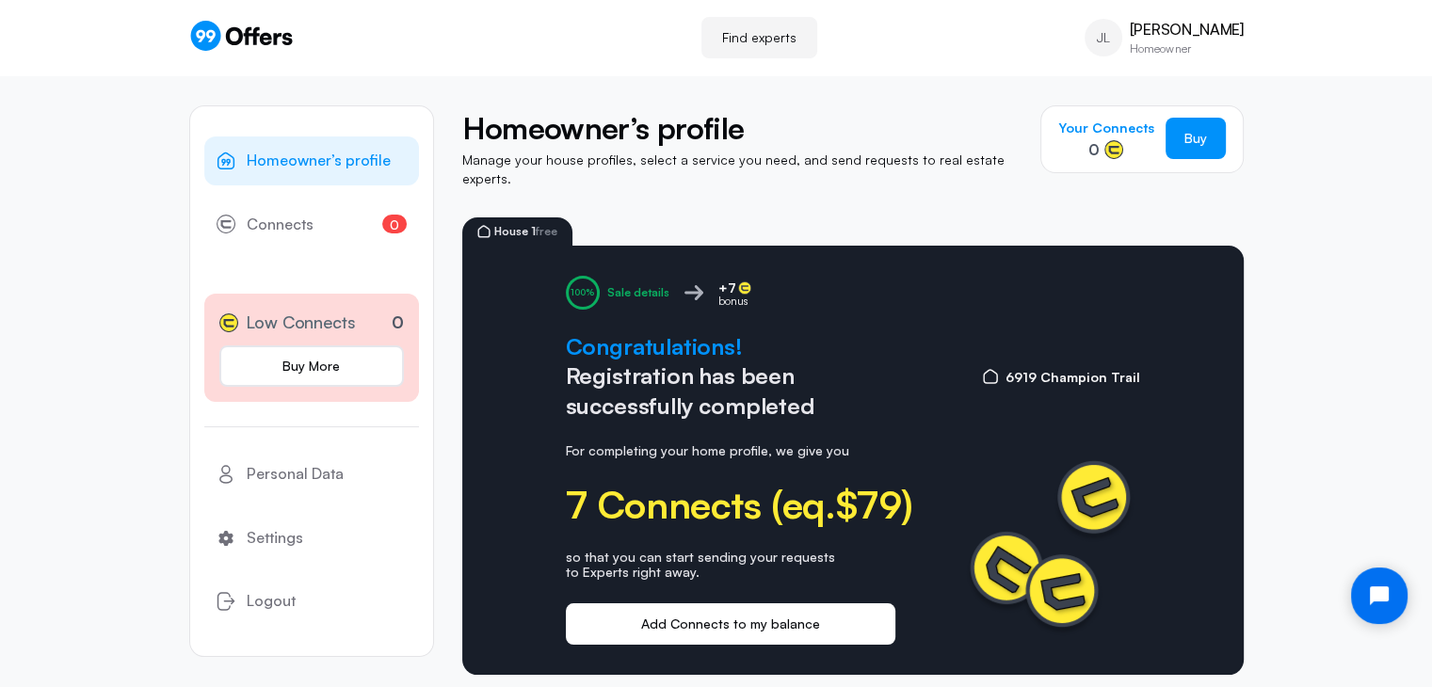
click at [704, 609] on button "Add Connects to my balance" at bounding box center [730, 623] width 329 height 41
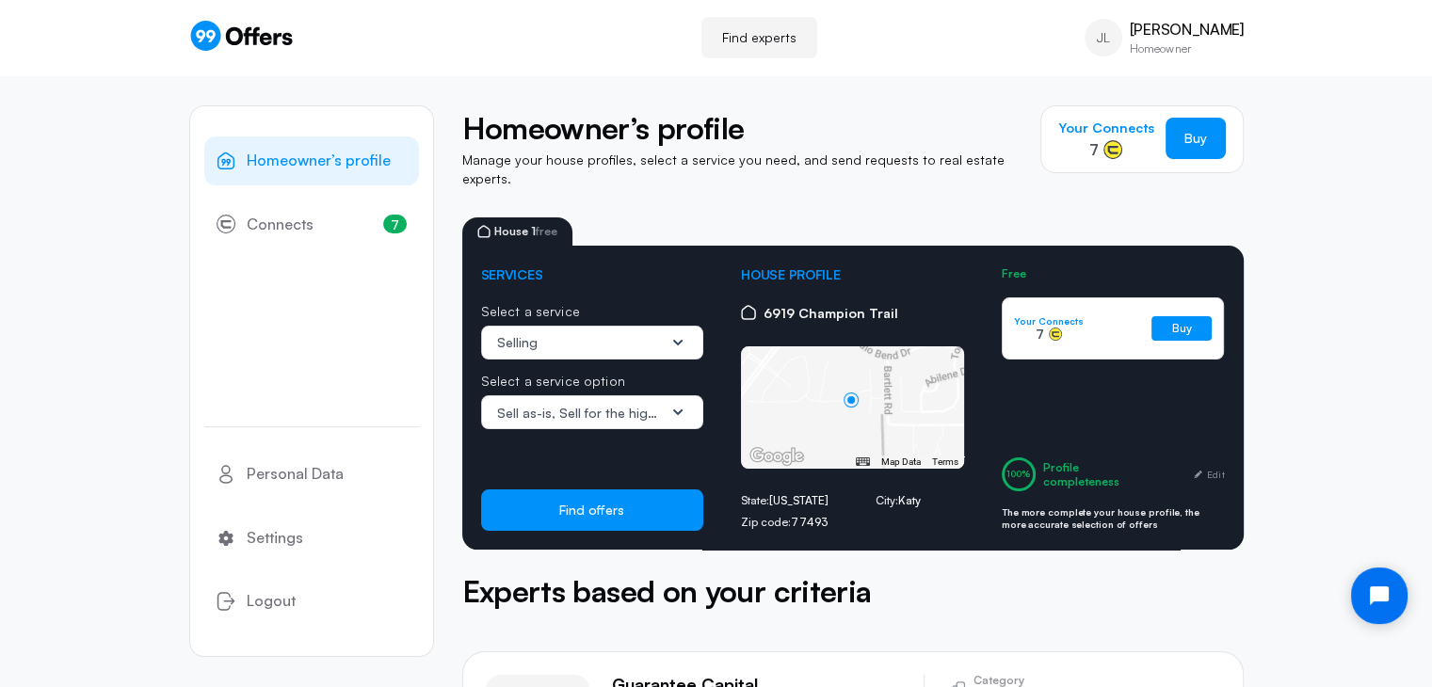
scroll to position [161, 0]
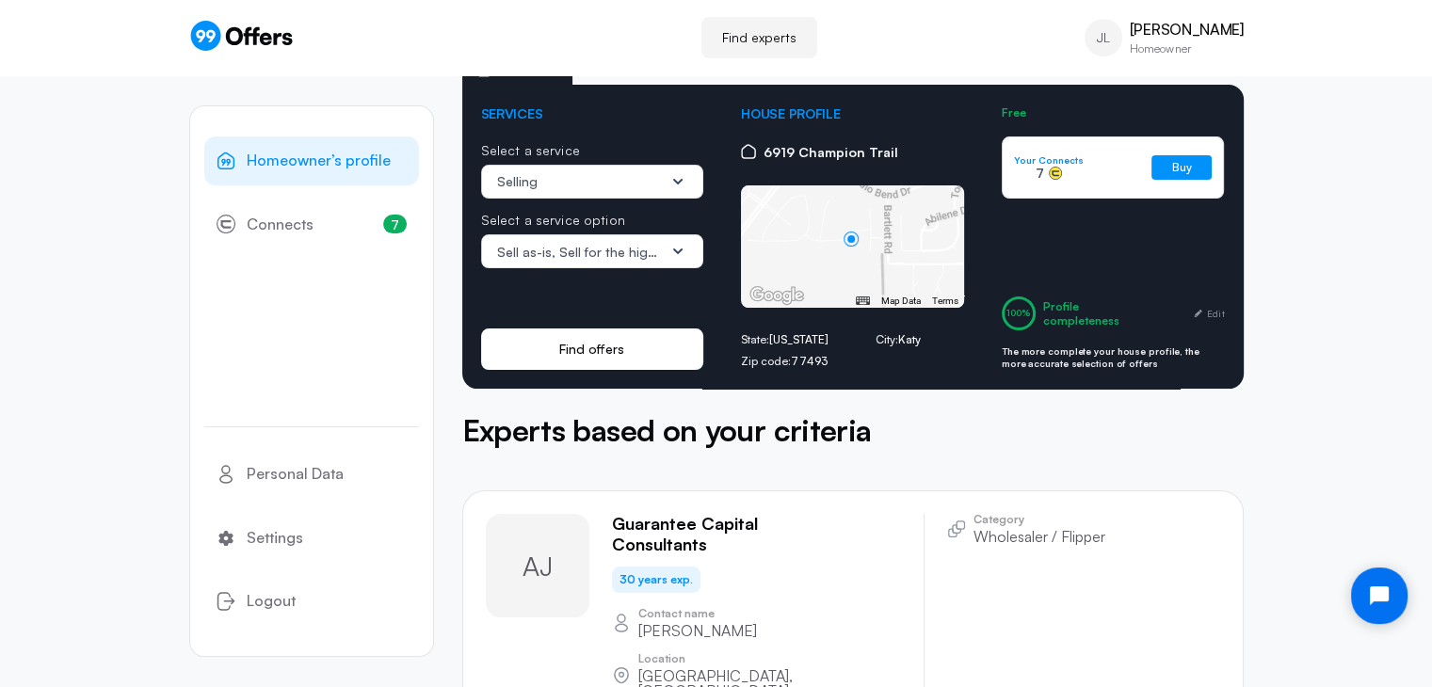
click at [584, 329] on button "Find offers" at bounding box center [592, 349] width 223 height 41
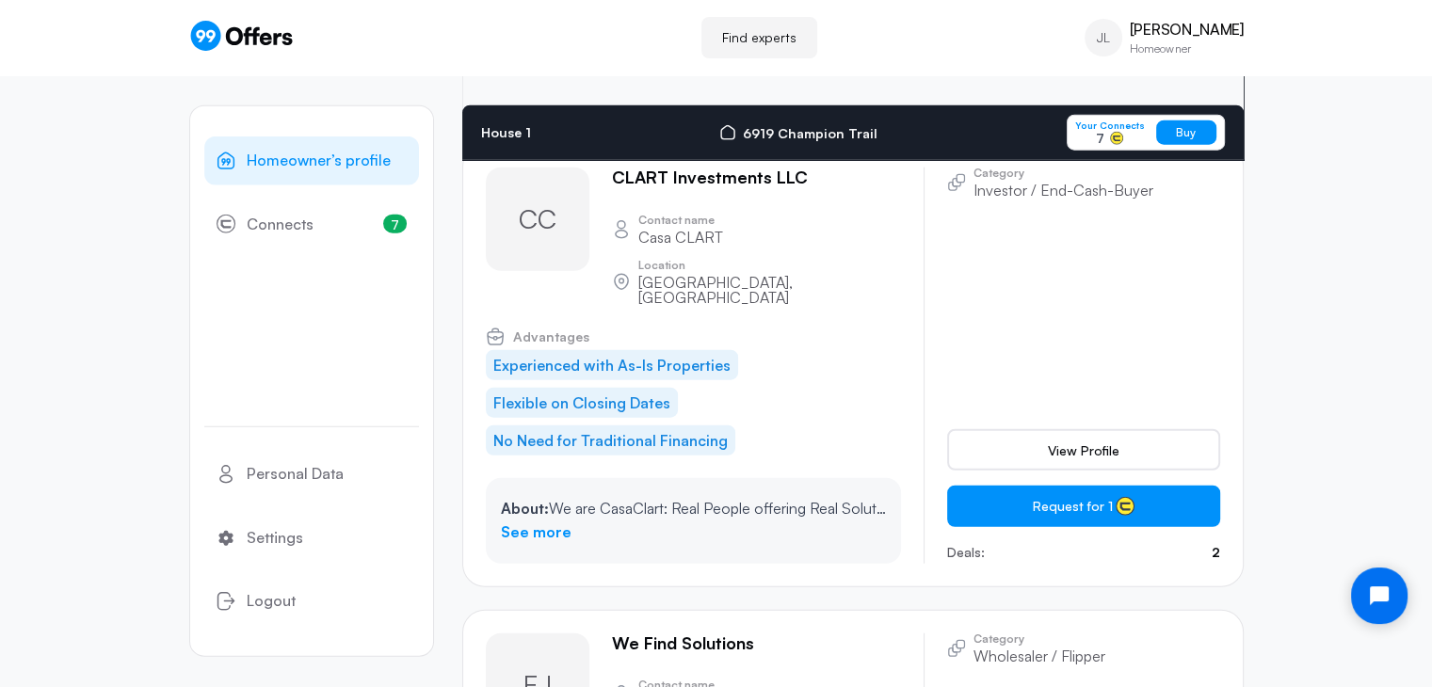
scroll to position [4773, 0]
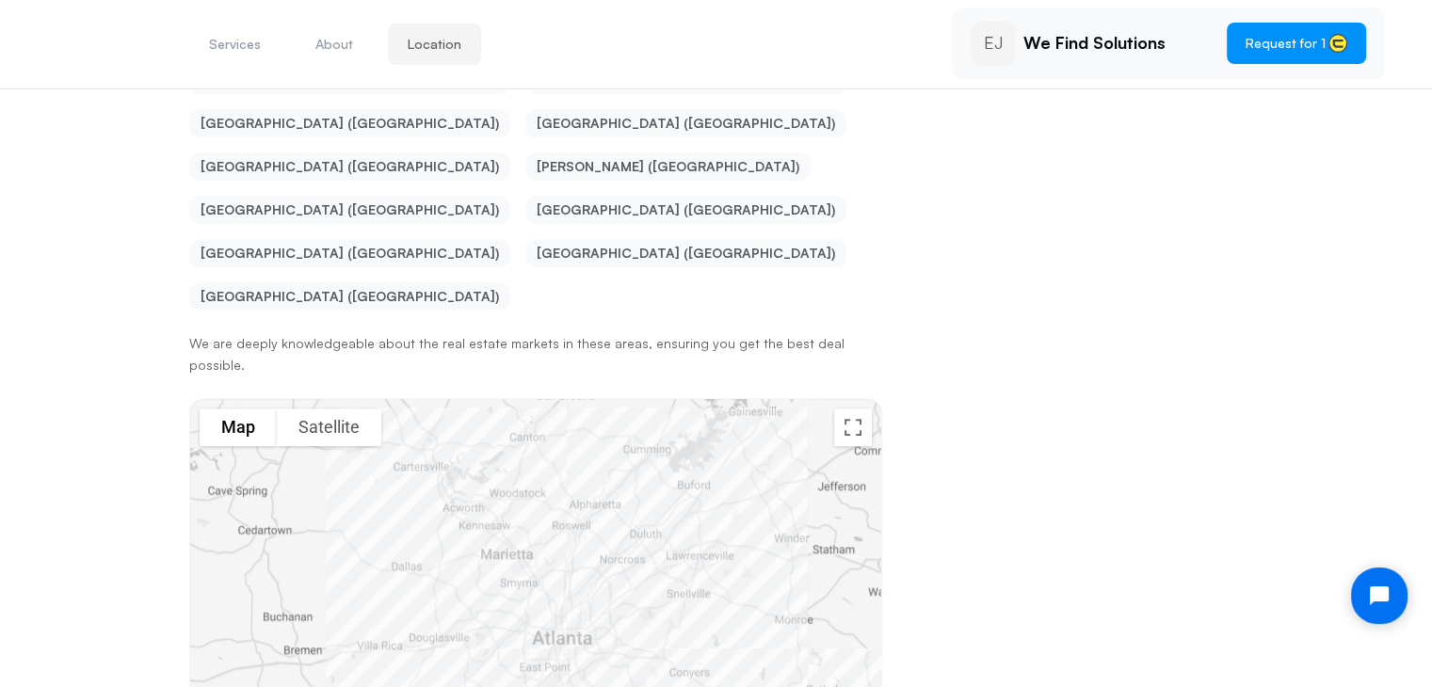
scroll to position [1577, 0]
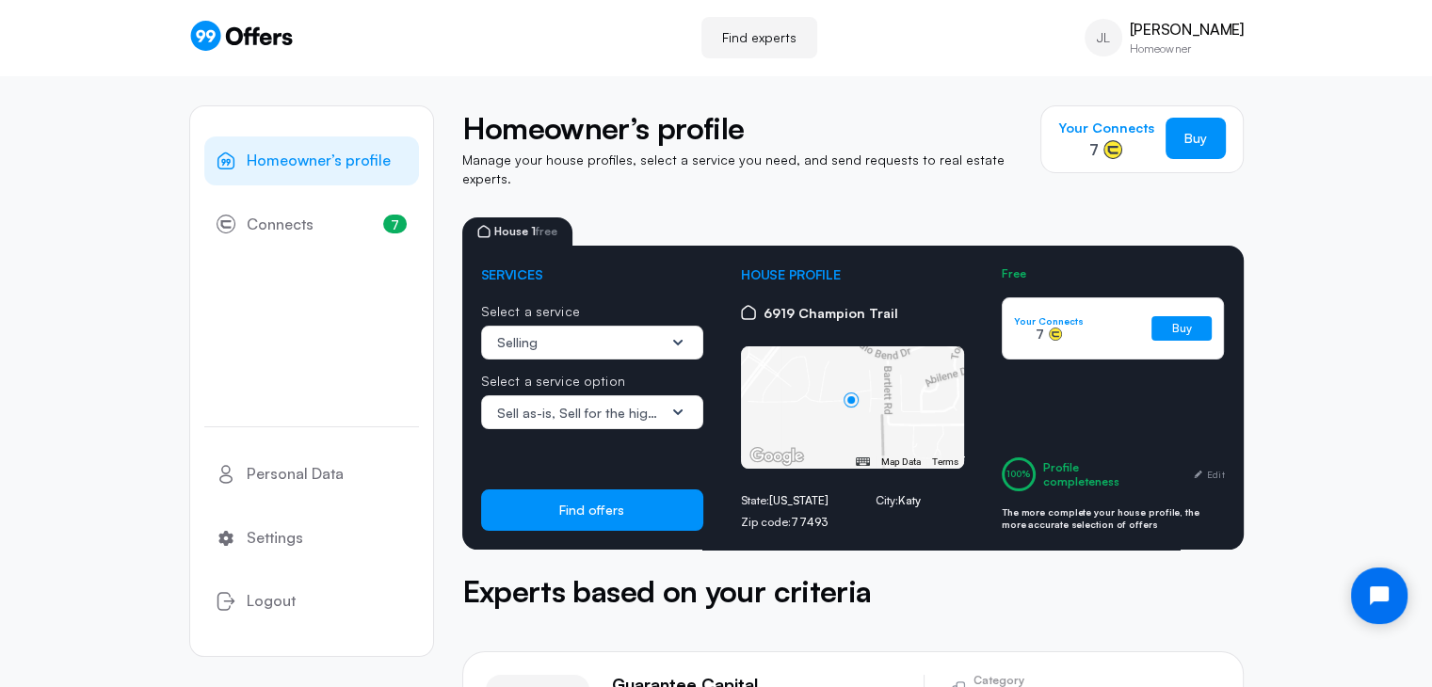
click at [678, 333] on icon "1 / 3" at bounding box center [677, 342] width 19 height 19
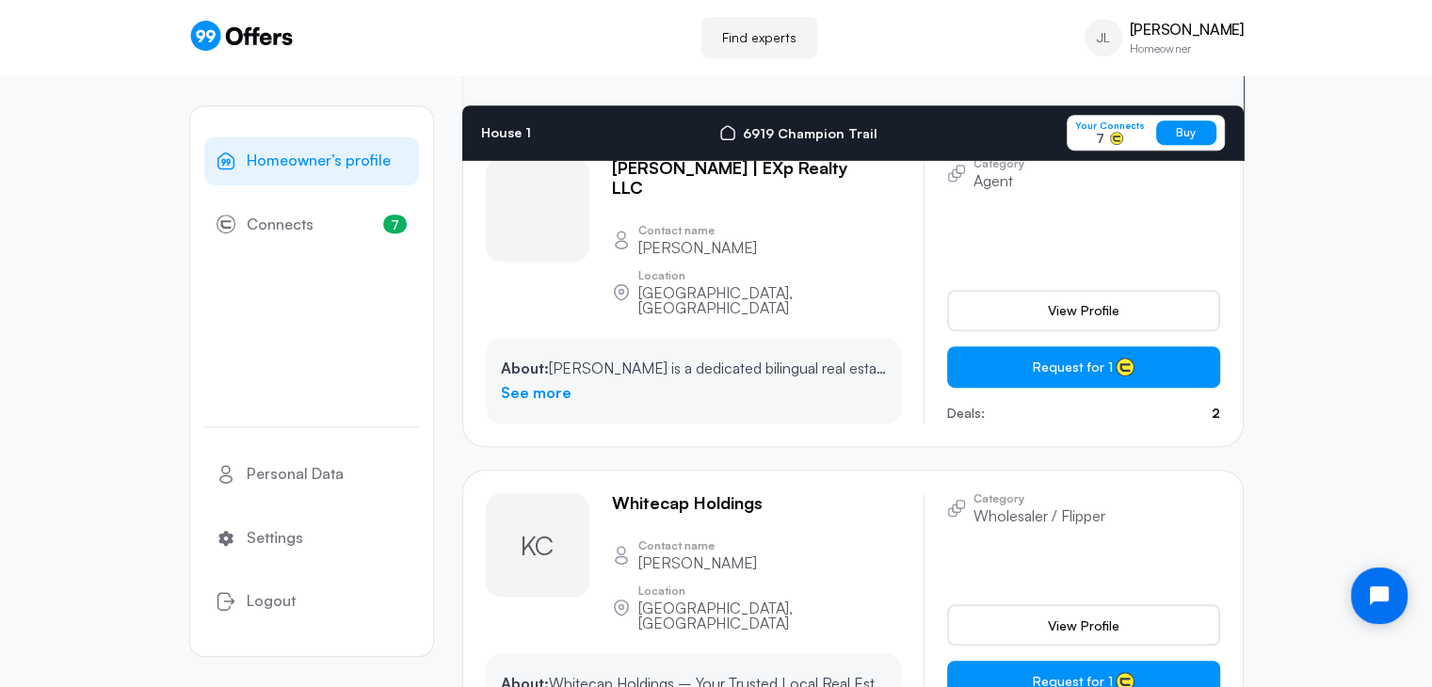
scroll to position [1148, 0]
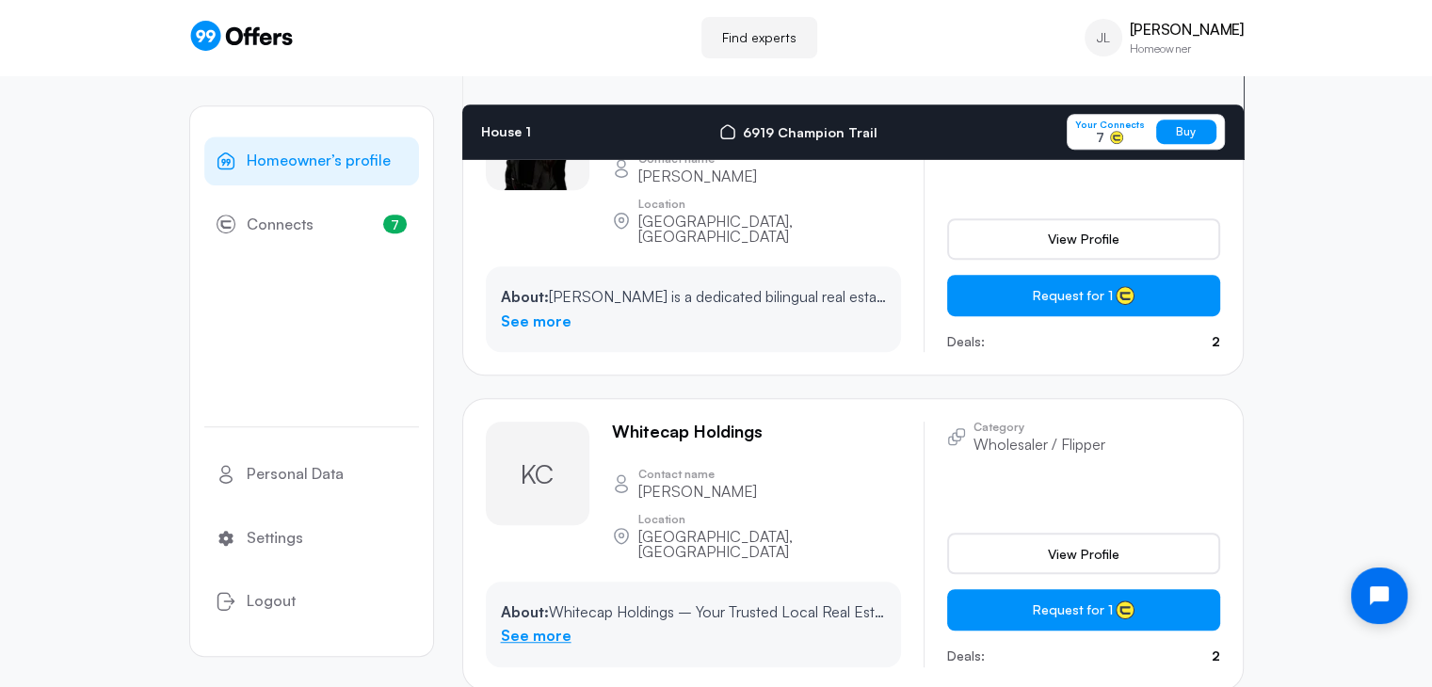
click at [537, 624] on link "See more" at bounding box center [536, 636] width 71 height 24
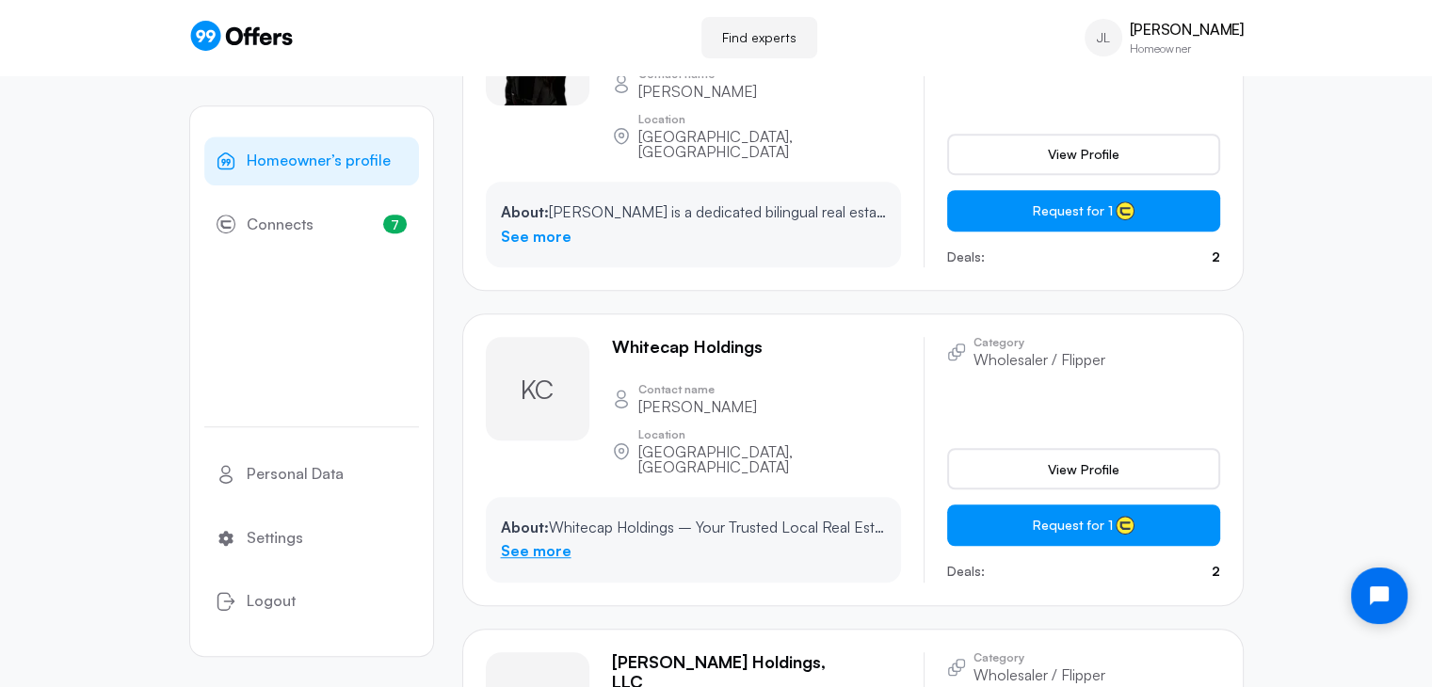
scroll to position [0, 0]
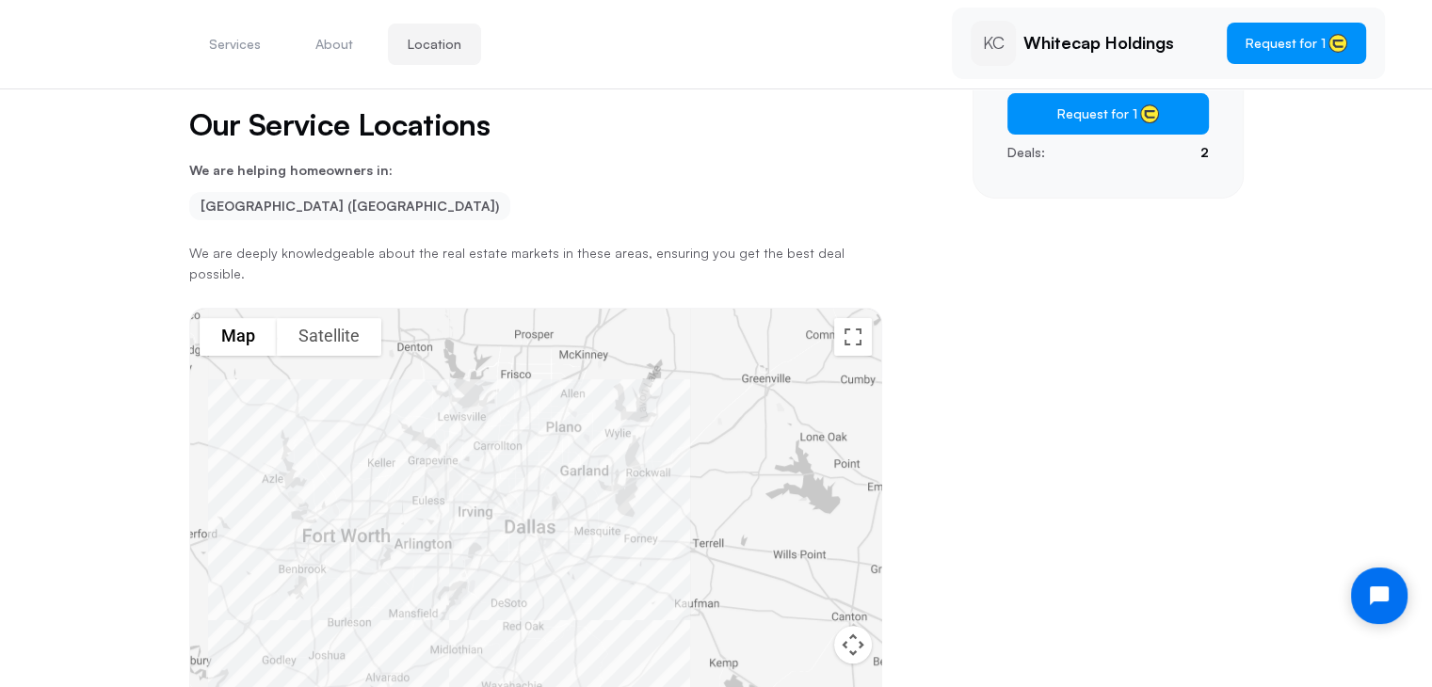
scroll to position [480, 0]
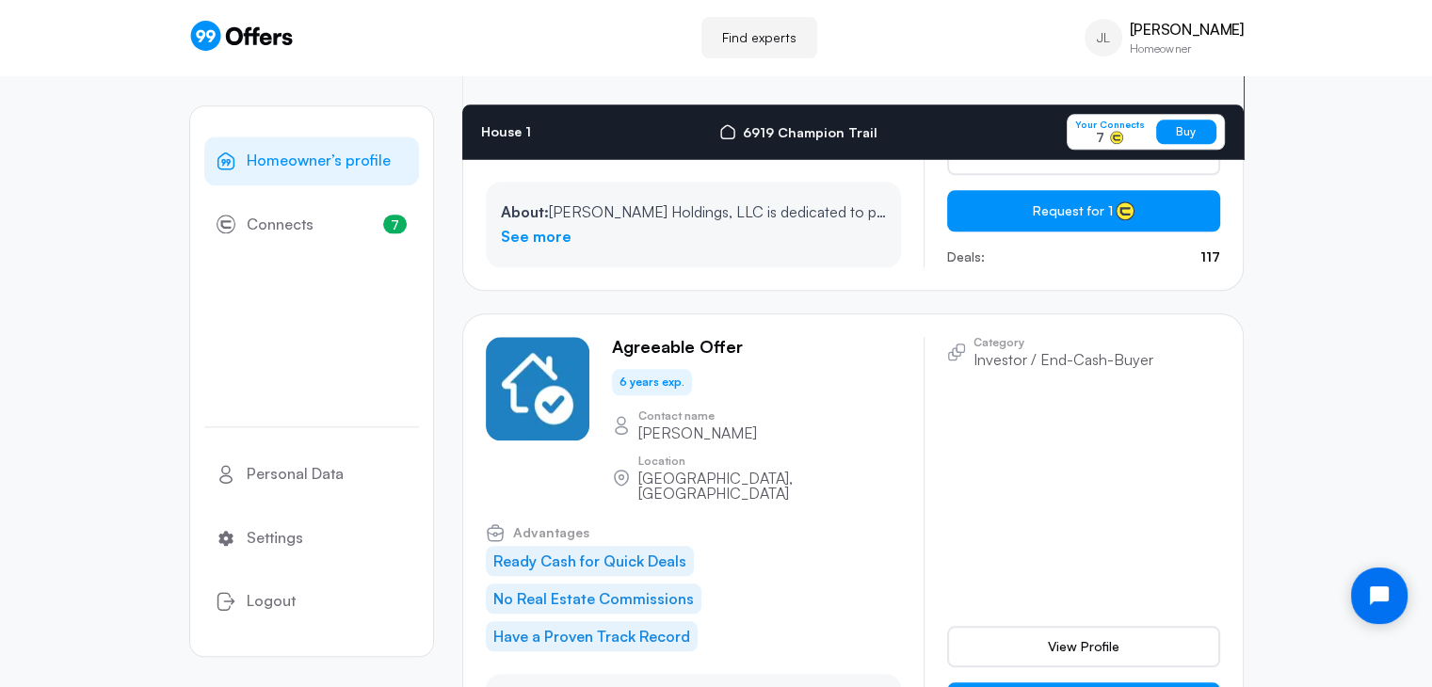
scroll to position [2000, 0]
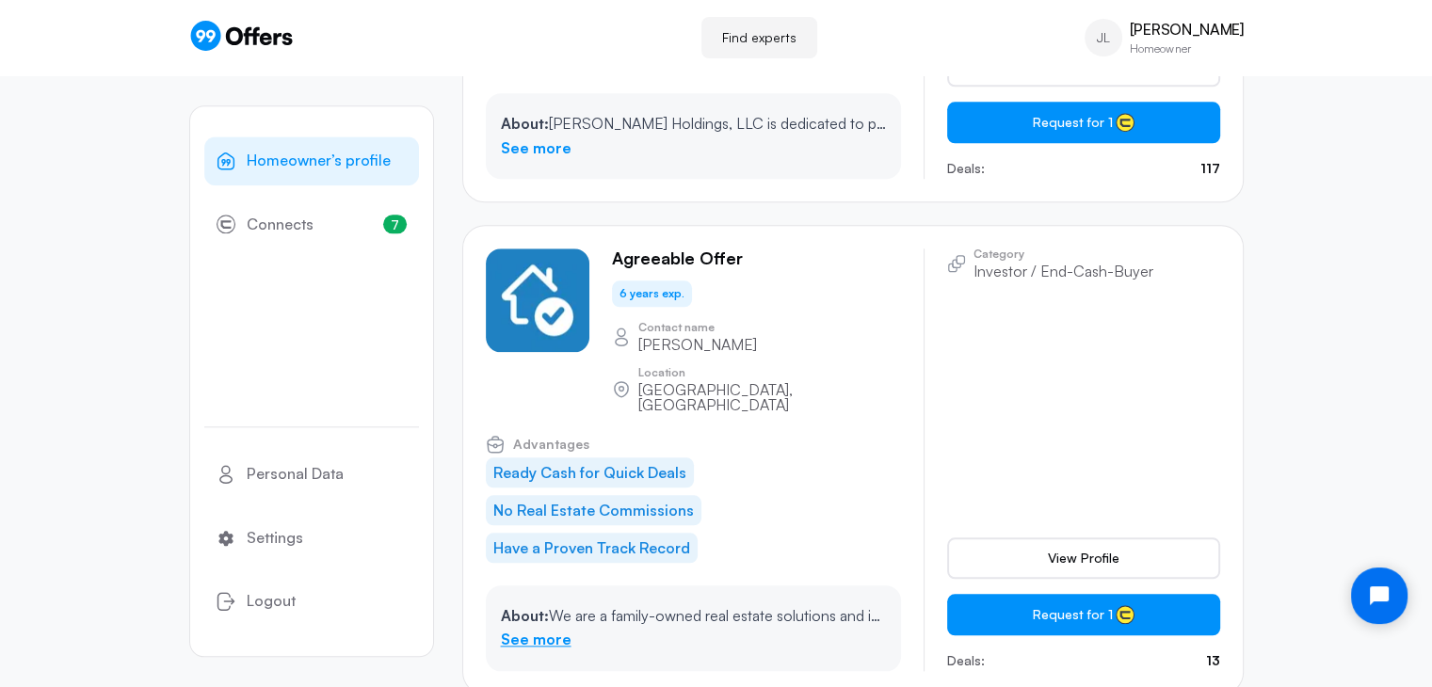
scroll to position [0, 0]
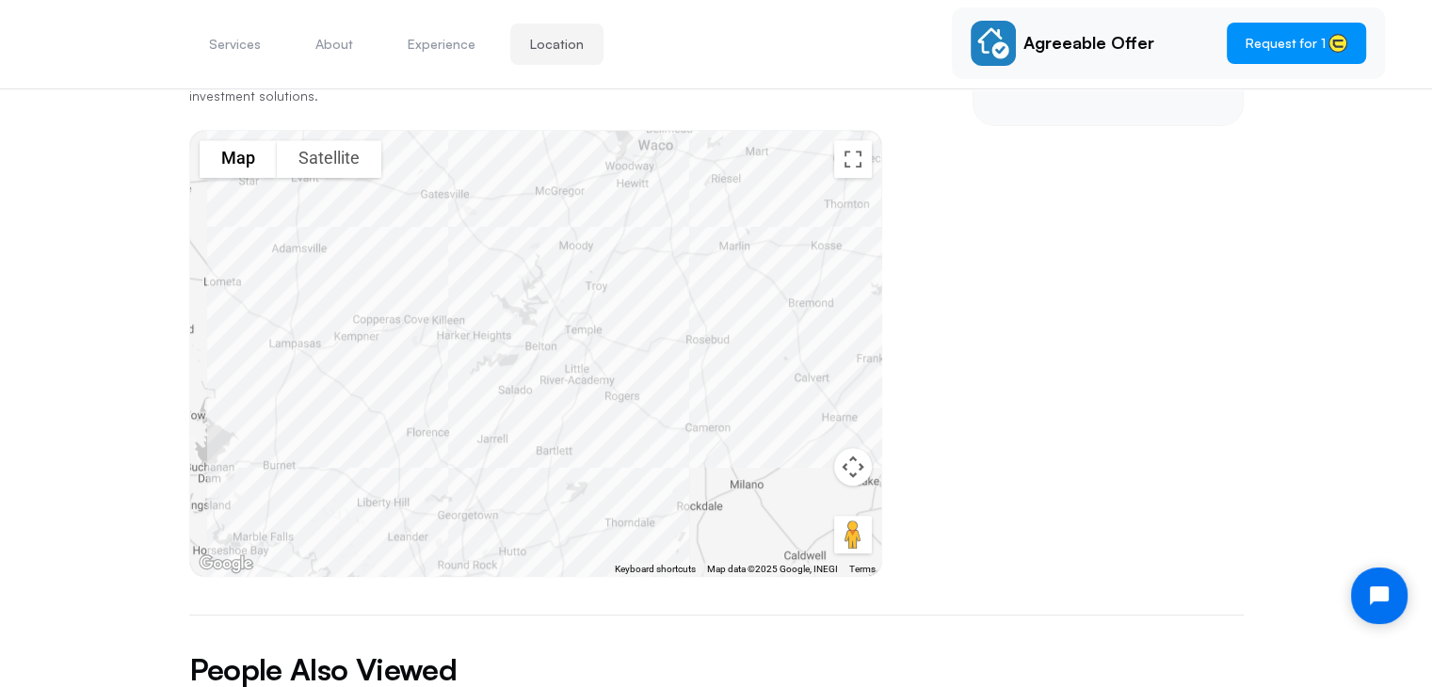
scroll to position [455, 0]
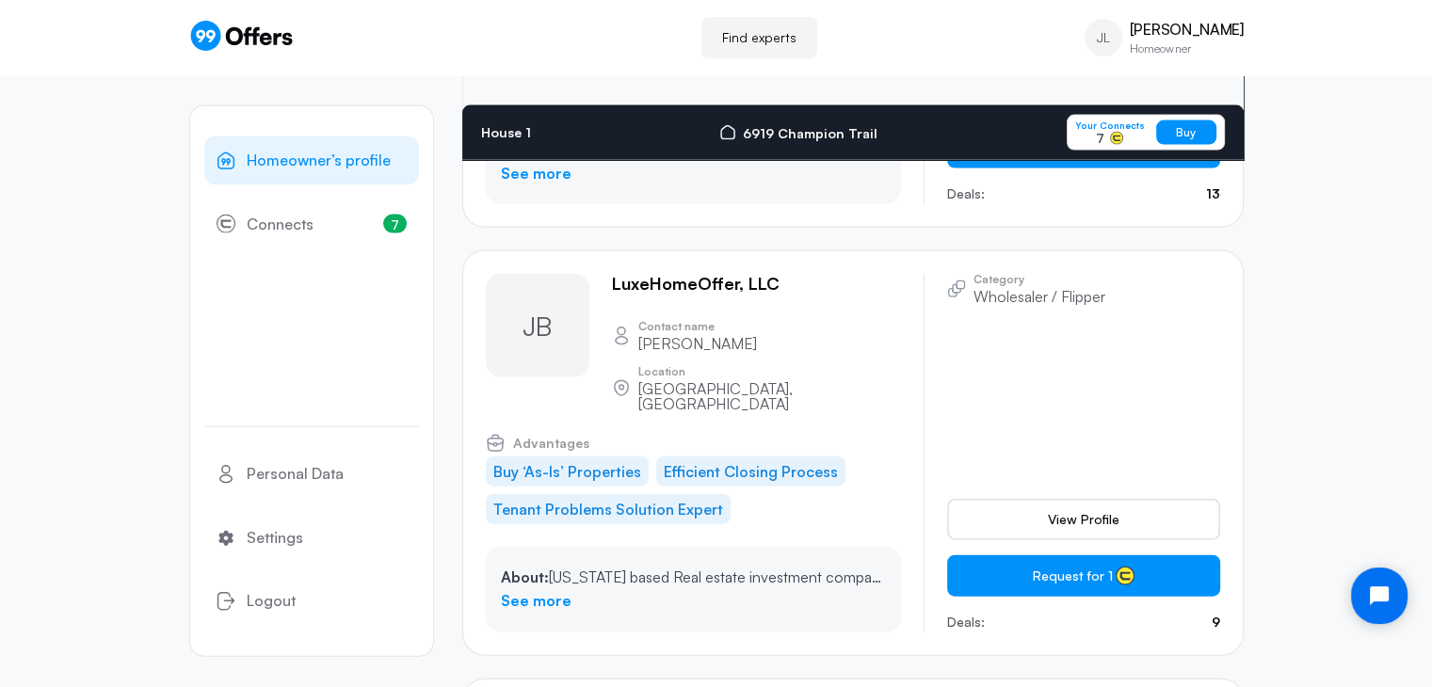
scroll to position [4305, 0]
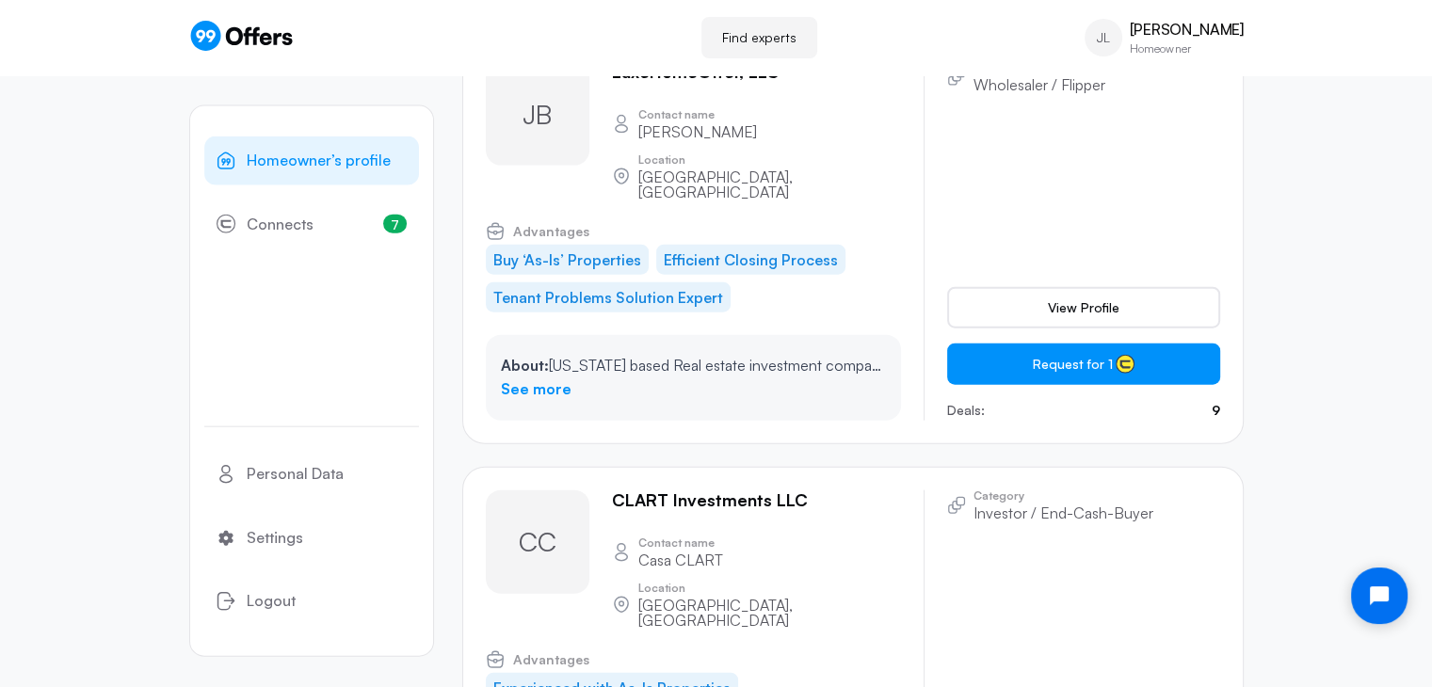
scroll to position [0, 0]
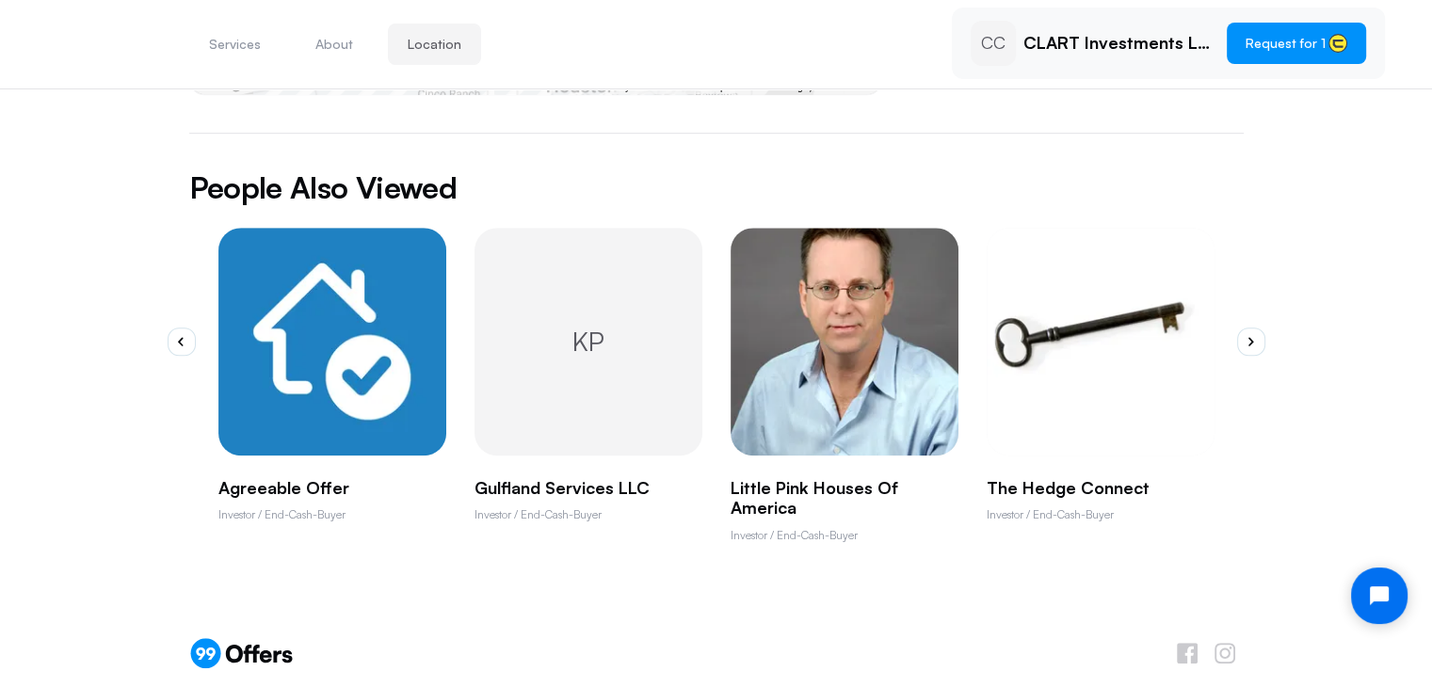
scroll to position [1231, 0]
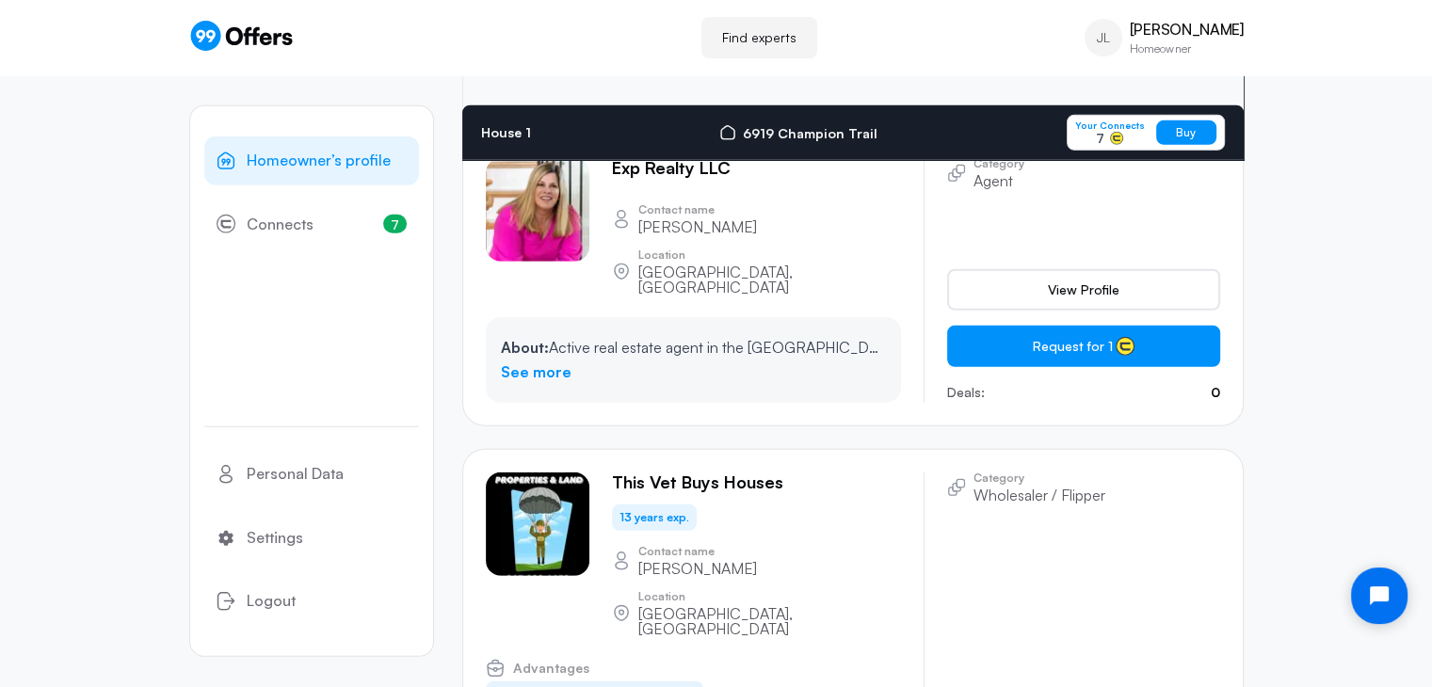
scroll to position [12370, 0]
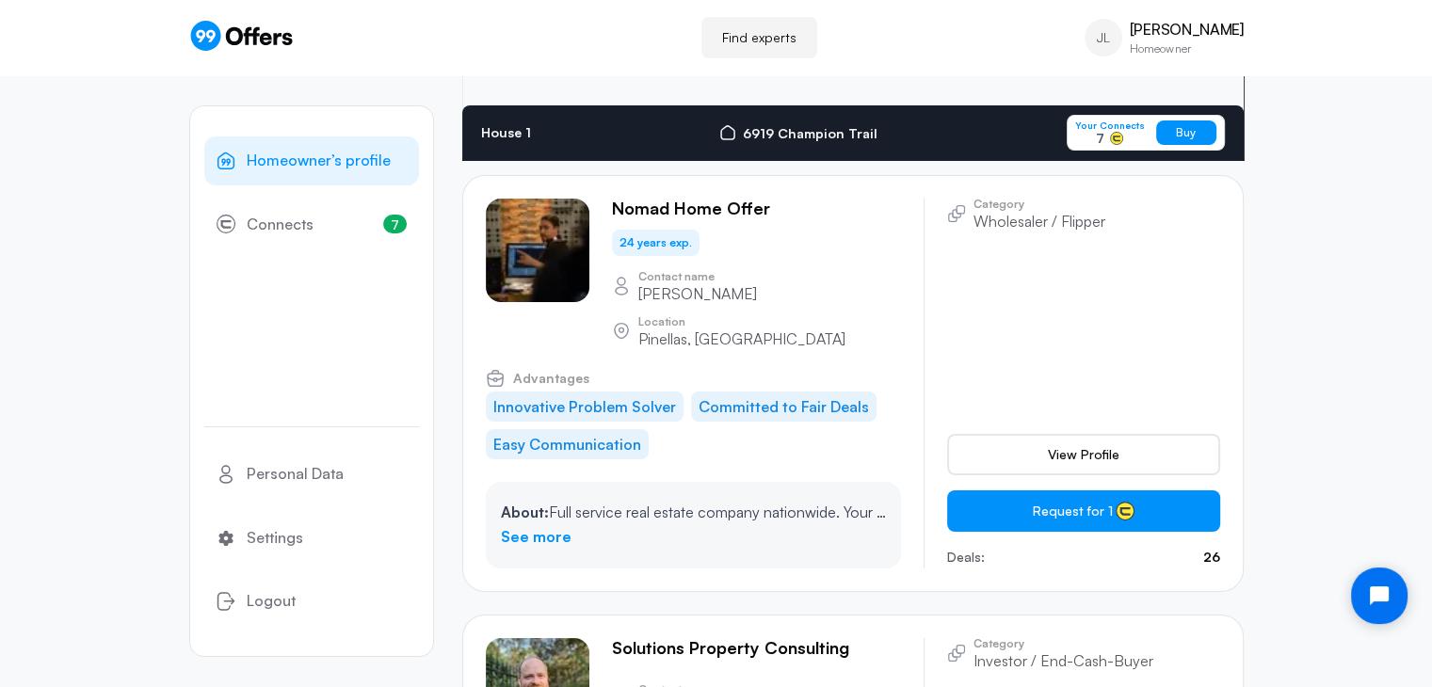
scroll to position [14203, 0]
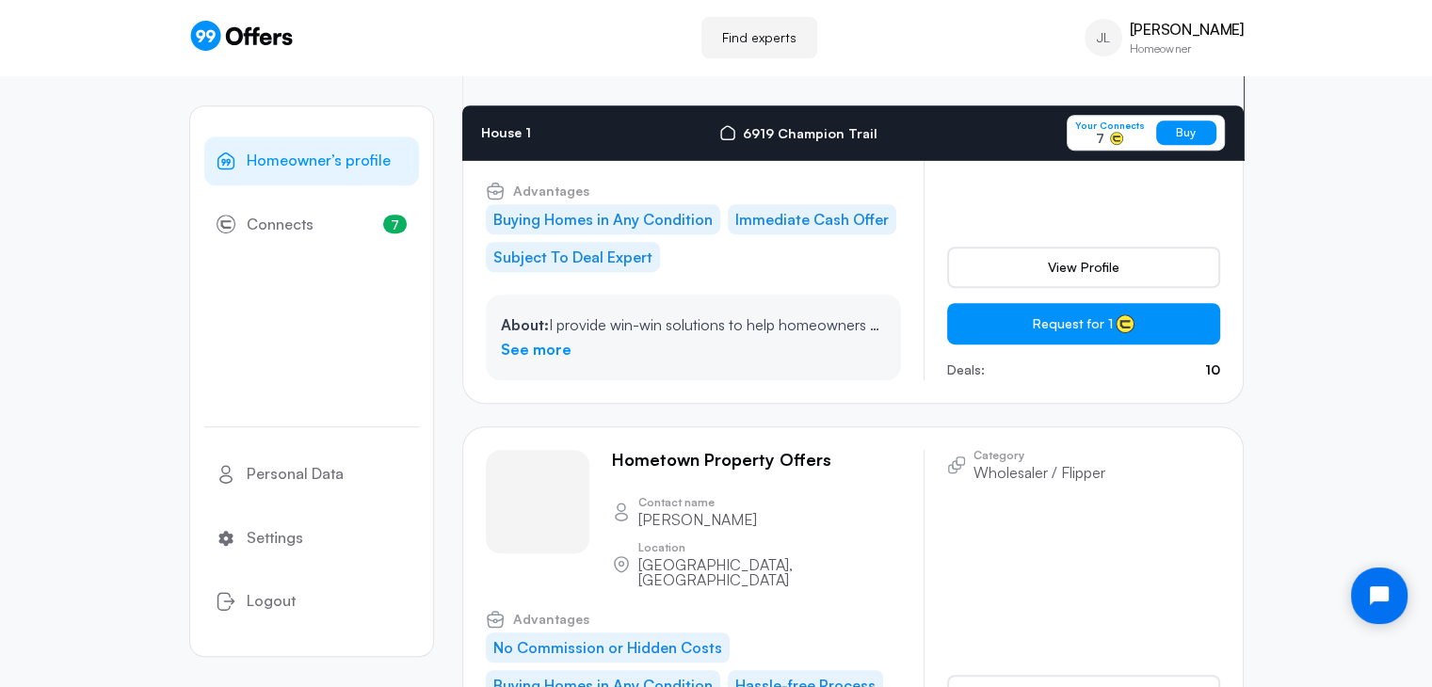
scroll to position [15415, 0]
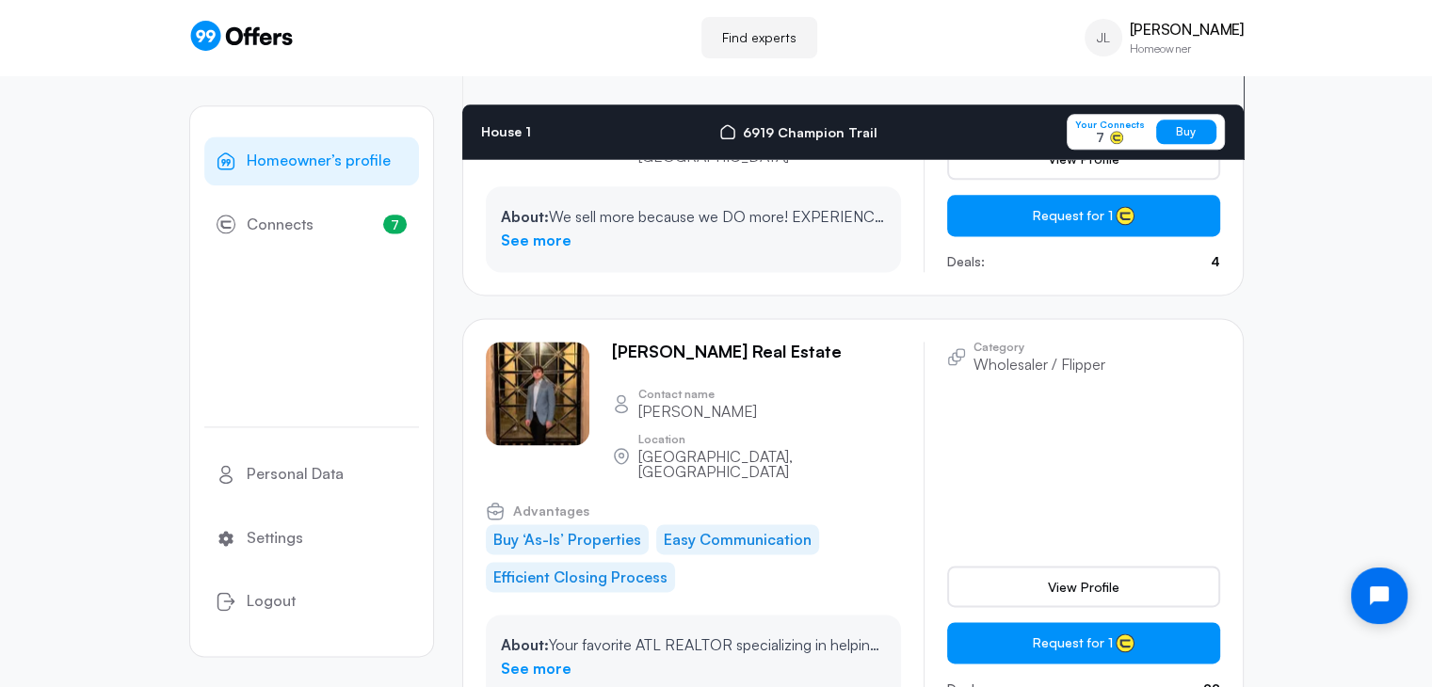
scroll to position [23968, 0]
